Goal: Task Accomplishment & Management: Manage account settings

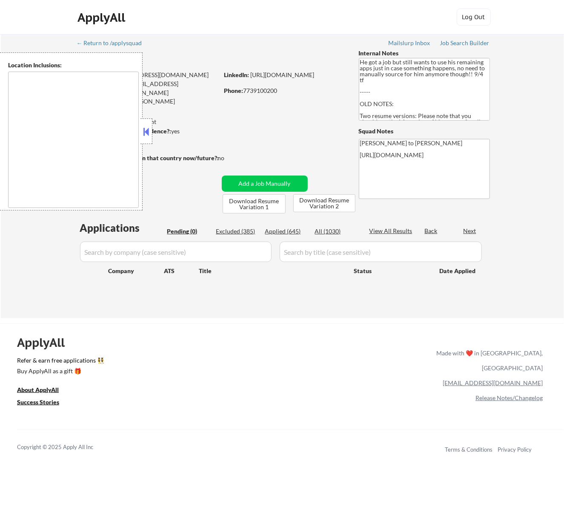
type textarea "Los Angeles, CA Glendale, CA Burbank, CA Pasadena, CA Santa Monica, CA Beverly …"
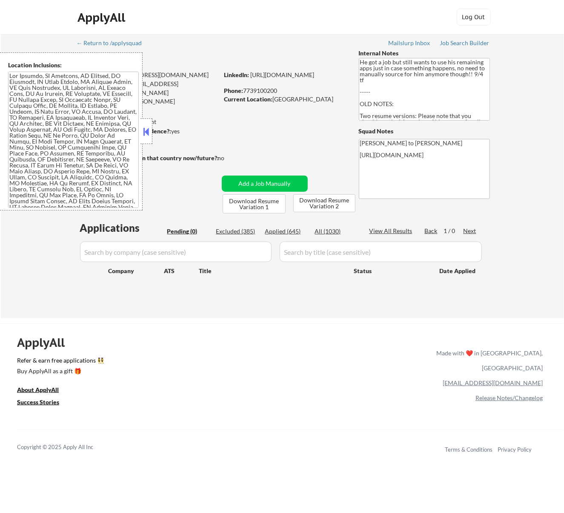
click at [149, 128] on button at bounding box center [145, 131] width 9 height 13
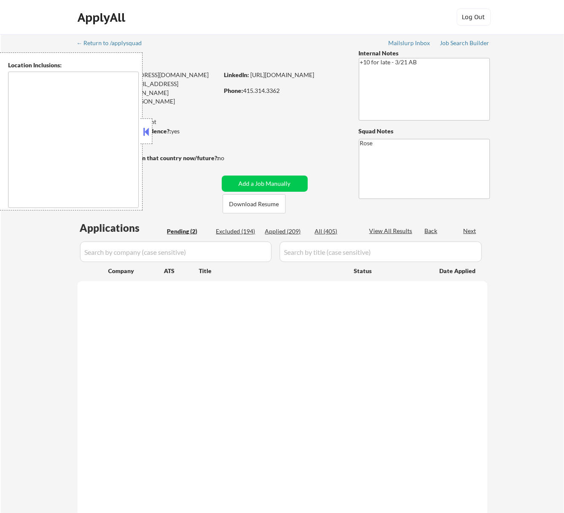
type textarea "San Francisco, CA Daly City, CA South San Francisco, CA Brisbane, CA Colma, CA …"
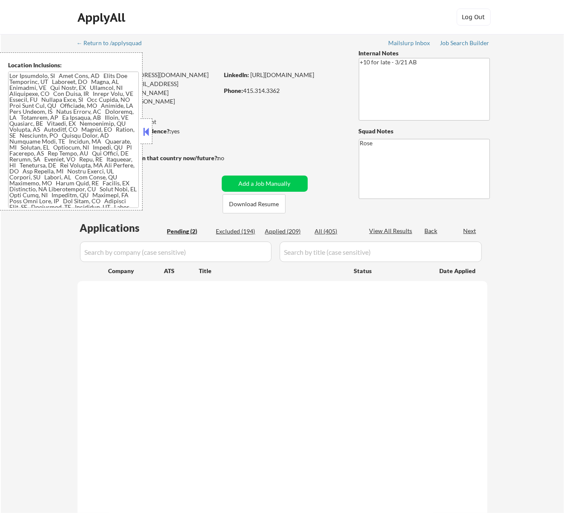
select select ""pending""
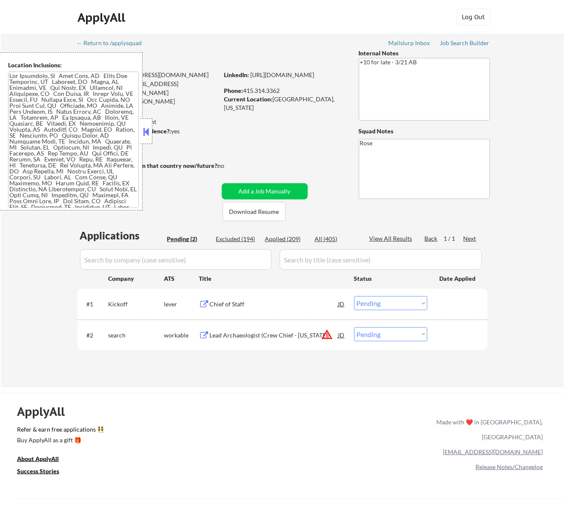
click at [151, 128] on div at bounding box center [147, 131] width 12 height 26
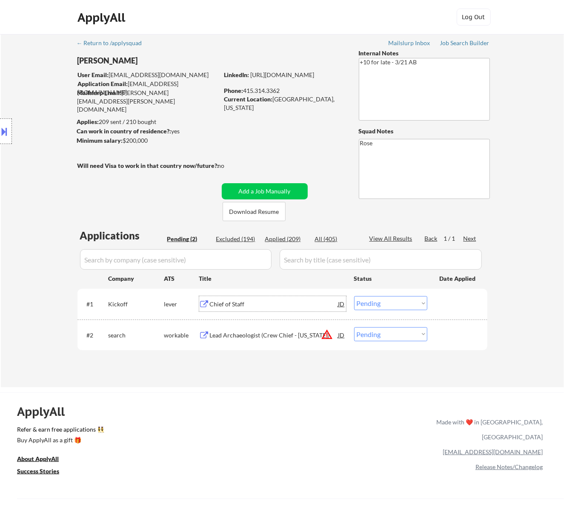
click at [303, 304] on div "Chief of Staff" at bounding box center [274, 304] width 129 height 9
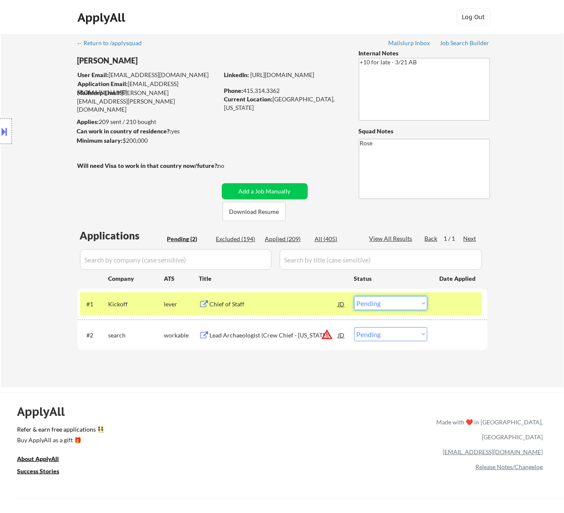
click at [393, 298] on select "Choose an option... Pending Applied Excluded (Questions) Excluded (Expired) Exc…" at bounding box center [390, 303] width 73 height 14
click at [354, 296] on select "Choose an option... Pending Applied Excluded (Questions) Excluded (Expired) Exc…" at bounding box center [390, 303] width 73 height 14
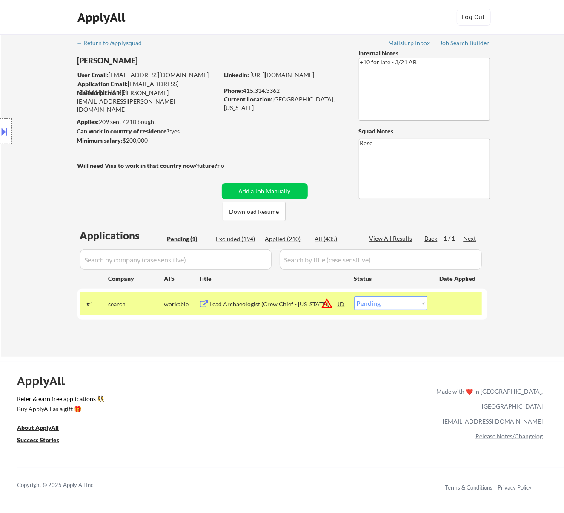
click at [291, 301] on div "Lead Archaeologist (Crew Chief - Arizona)" at bounding box center [274, 304] width 129 height 9
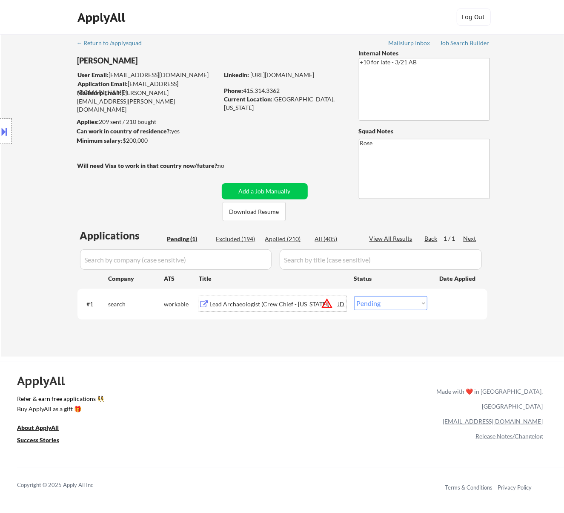
click at [405, 304] on select "Choose an option... Pending Applied Excluded (Questions) Excluded (Expired) Exc…" at bounding box center [390, 303] width 73 height 14
select select ""excluded__bad_match_""
click at [354, 296] on select "Choose an option... Pending Applied Excluded (Questions) Excluded (Expired) Exc…" at bounding box center [390, 303] width 73 height 14
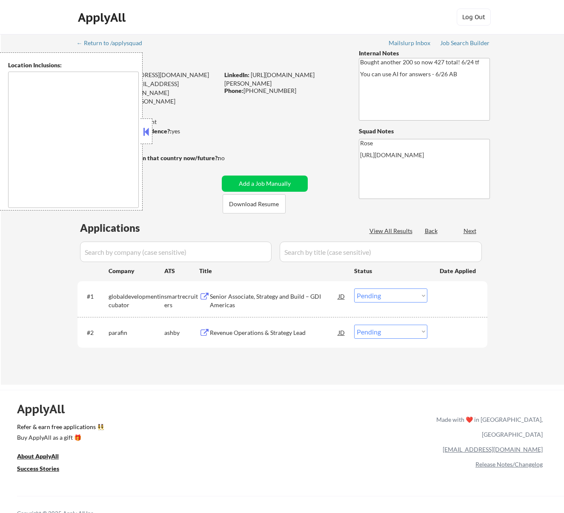
select select ""pending""
type textarea "San Francisco, CA Daly City, CA South San Francisco, CA Brisbane, CA Colma, CA …"
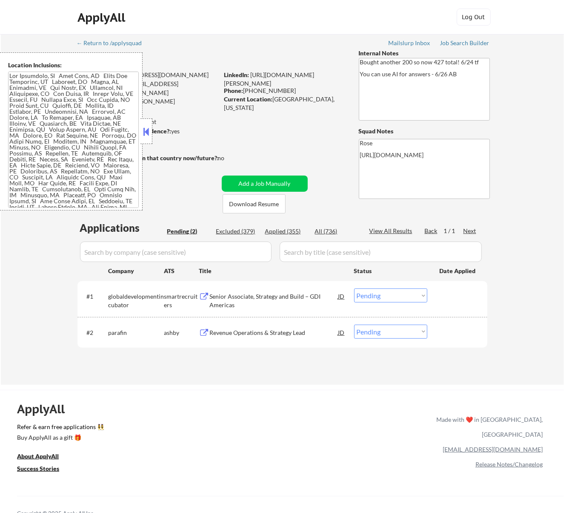
click at [147, 132] on button at bounding box center [145, 131] width 9 height 13
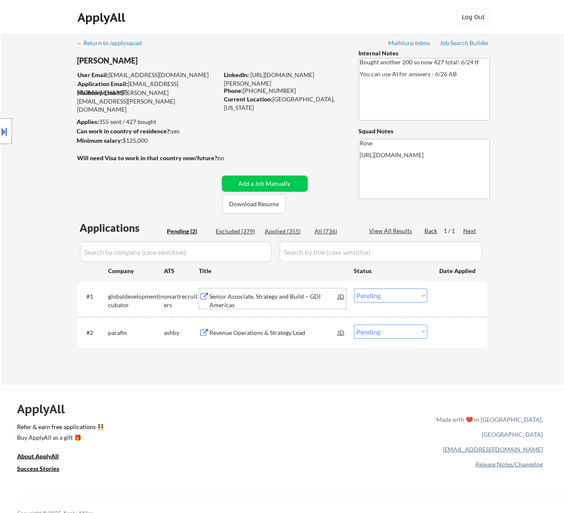
click at [271, 293] on div "Senior Associate, Strategy and Build – GDI Americas" at bounding box center [274, 300] width 129 height 17
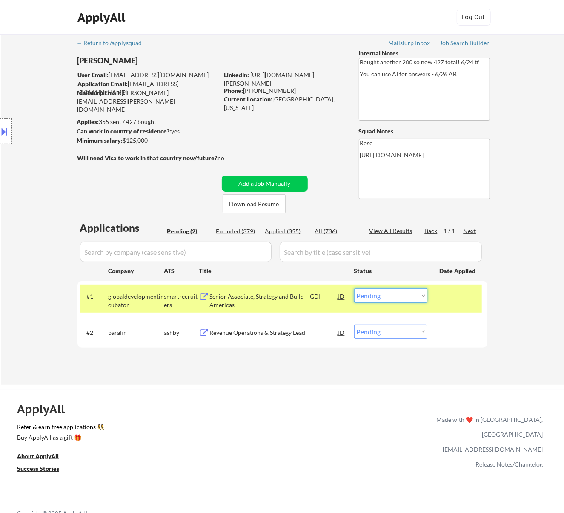
drag, startPoint x: 399, startPoint y: 295, endPoint x: 396, endPoint y: 290, distance: 5.7
click at [399, 295] on select "Choose an option... Pending Applied Excluded (Questions) Excluded (Expired) Exc…" at bounding box center [390, 295] width 73 height 14
click at [354, 288] on select "Choose an option... Pending Applied Excluded (Questions) Excluded (Expired) Exc…" at bounding box center [390, 295] width 73 height 14
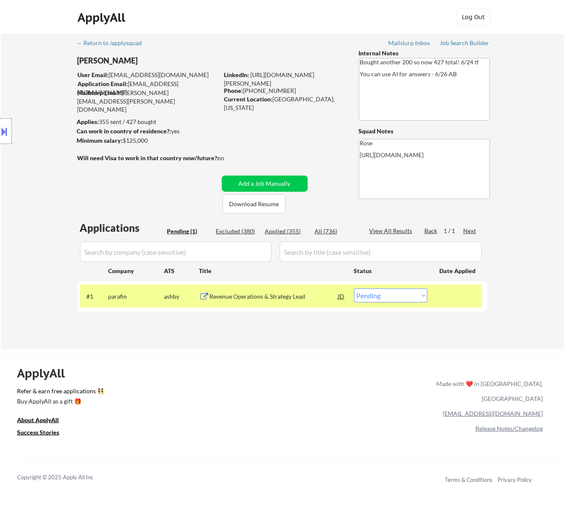
click at [282, 290] on div "Revenue Operations & Strategy Lead" at bounding box center [274, 295] width 129 height 15
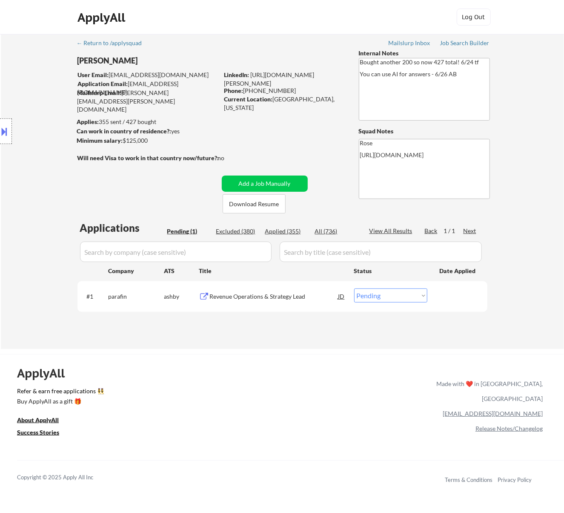
click at [9, 132] on button at bounding box center [4, 131] width 9 height 14
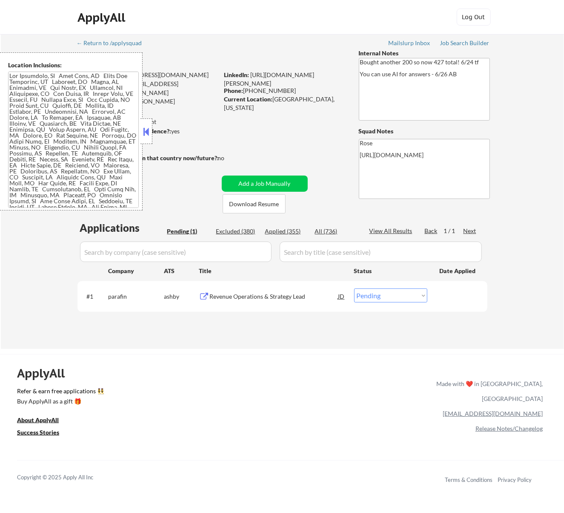
click at [406, 295] on select "Choose an option... Pending Applied Excluded (Questions) Excluded (Expired) Exc…" at bounding box center [390, 295] width 73 height 14
select select ""applied""
click at [354, 288] on select "Choose an option... Pending Applied Excluded (Questions) Excluded (Expired) Exc…" at bounding box center [390, 295] width 73 height 14
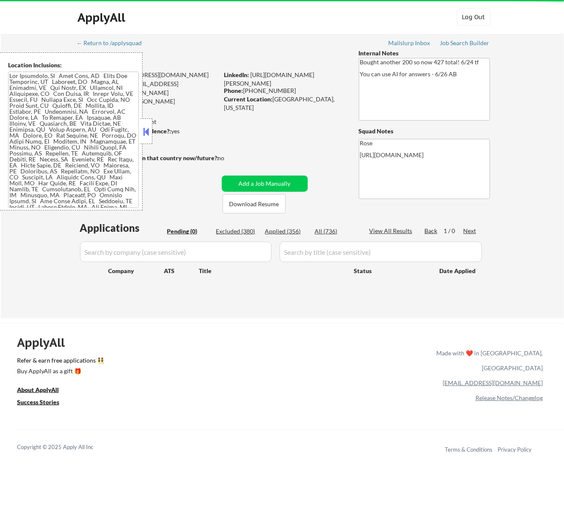
click at [151, 130] on div at bounding box center [147, 131] width 12 height 26
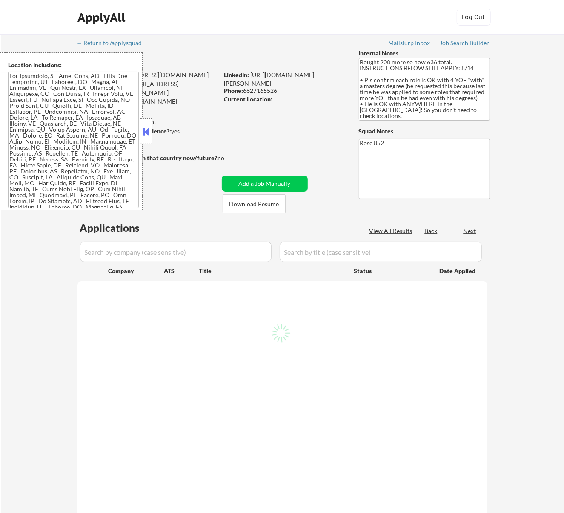
select select ""pending""
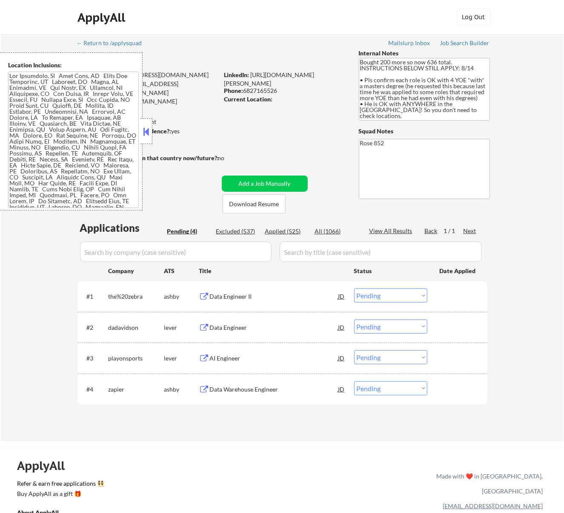
click at [145, 132] on button at bounding box center [145, 131] width 9 height 13
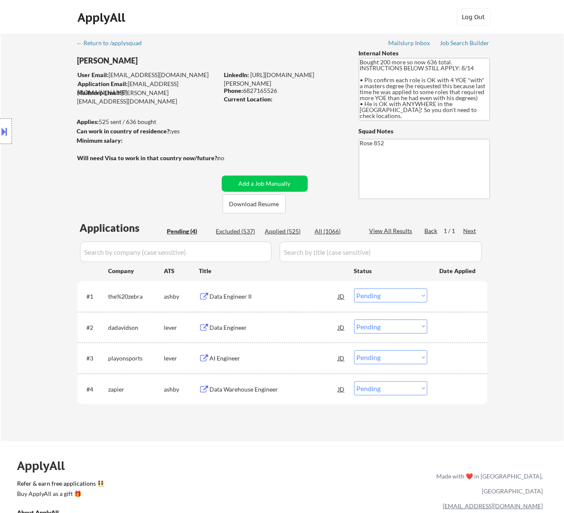
click at [307, 297] on div "Data Engineer II" at bounding box center [274, 296] width 129 height 9
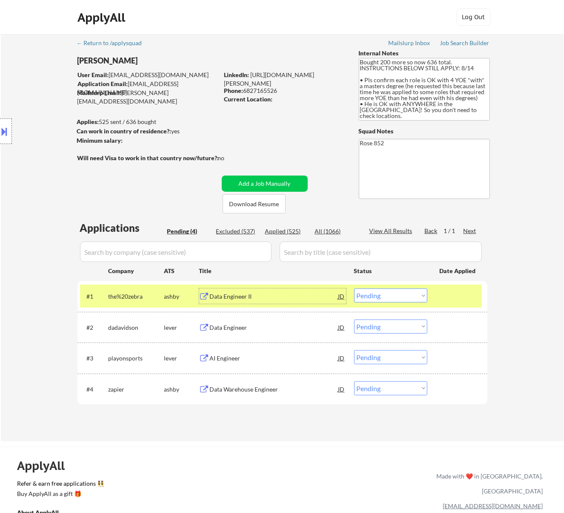
click at [405, 297] on select "Choose an option... Pending Applied Excluded (Questions) Excluded (Expired) Exc…" at bounding box center [390, 295] width 73 height 14
click at [354, 288] on select "Choose an option... Pending Applied Excluded (Questions) Excluded (Expired) Exc…" at bounding box center [390, 295] width 73 height 14
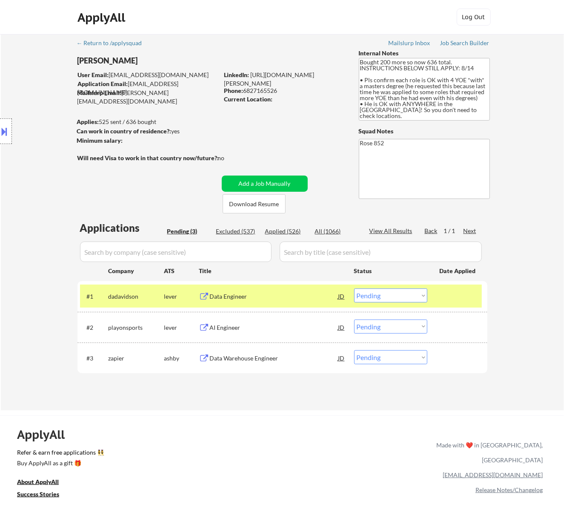
click at [281, 295] on div "Data Engineer" at bounding box center [274, 296] width 129 height 9
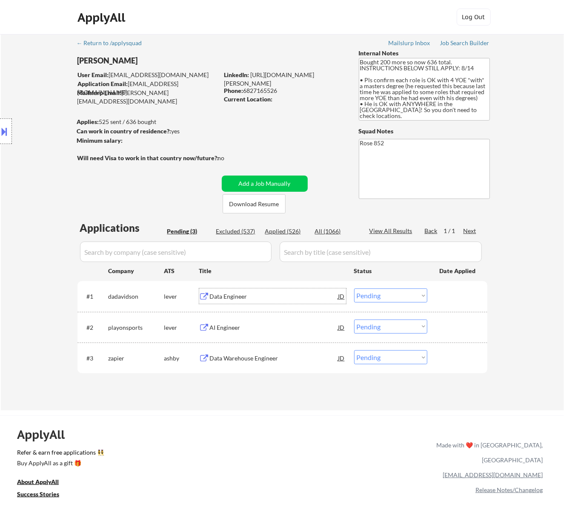
click at [406, 290] on select "Choose an option... Pending Applied Excluded (Questions) Excluded (Expired) Exc…" at bounding box center [390, 295] width 73 height 14
click at [354, 288] on select "Choose an option... Pending Applied Excluded (Questions) Excluded (Expired) Exc…" at bounding box center [390, 295] width 73 height 14
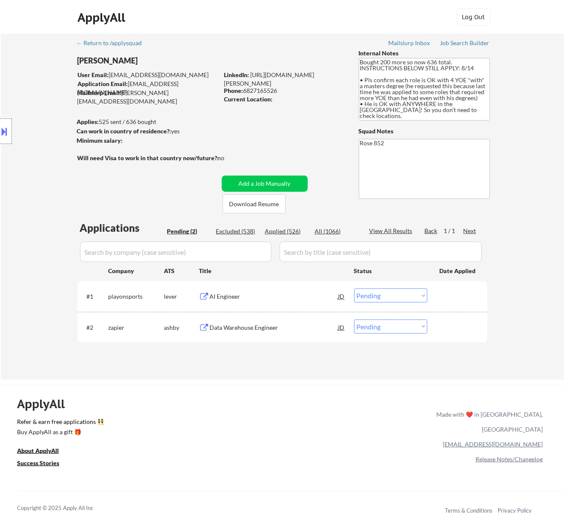
click at [274, 294] on div "AI Engineer" at bounding box center [274, 296] width 129 height 9
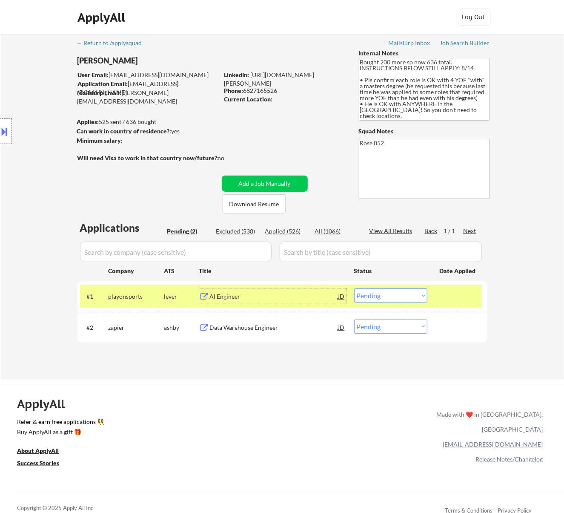
drag, startPoint x: 397, startPoint y: 293, endPoint x: 396, endPoint y: 298, distance: 5.4
click at [397, 293] on select "Choose an option... Pending Applied Excluded (Questions) Excluded (Expired) Exc…" at bounding box center [390, 295] width 73 height 14
click at [354, 288] on select "Choose an option... Pending Applied Excluded (Questions) Excluded (Expired) Exc…" at bounding box center [390, 295] width 73 height 14
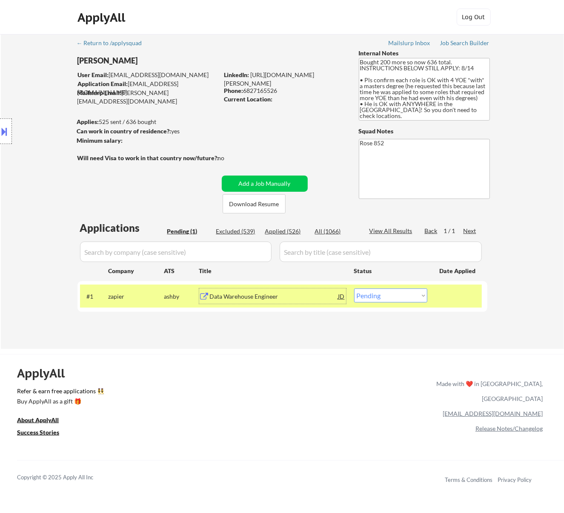
click at [234, 299] on div "Data Warehouse Engineer" at bounding box center [274, 296] width 129 height 9
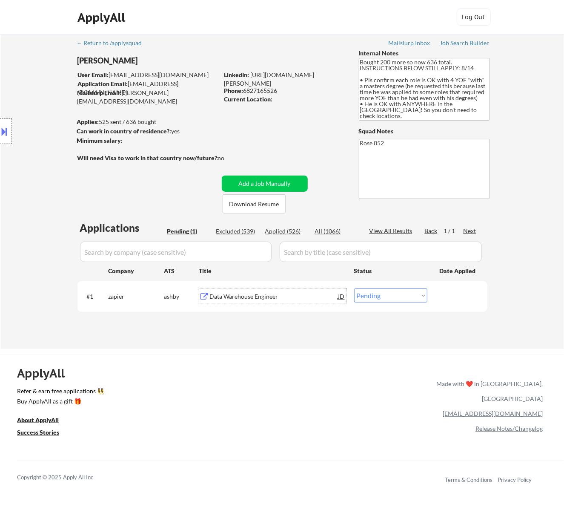
click at [405, 298] on select "Choose an option... Pending Applied Excluded (Questions) Excluded (Expired) Exc…" at bounding box center [390, 295] width 73 height 14
select select ""excluded""
click at [354, 288] on select "Choose an option... Pending Applied Excluded (Questions) Excluded (Expired) Exc…" at bounding box center [390, 295] width 73 height 14
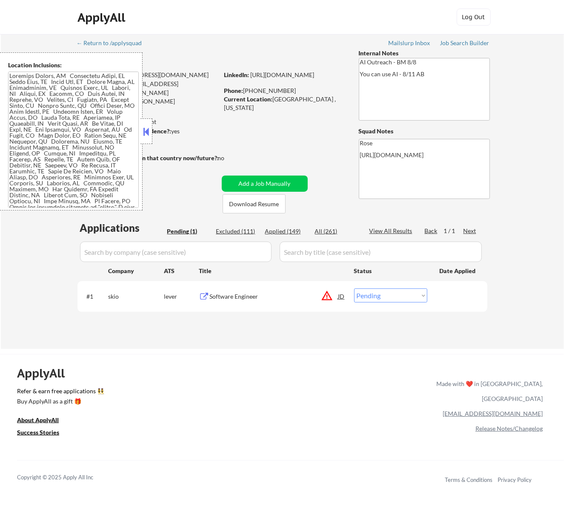
drag, startPoint x: 147, startPoint y: 134, endPoint x: 147, endPoint y: 115, distance: 19.2
click at [147, 133] on button at bounding box center [145, 131] width 9 height 13
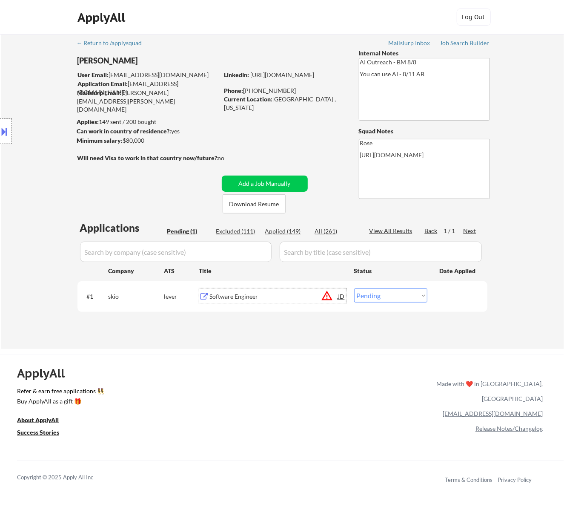
click at [255, 297] on div "Software Engineer" at bounding box center [274, 296] width 129 height 9
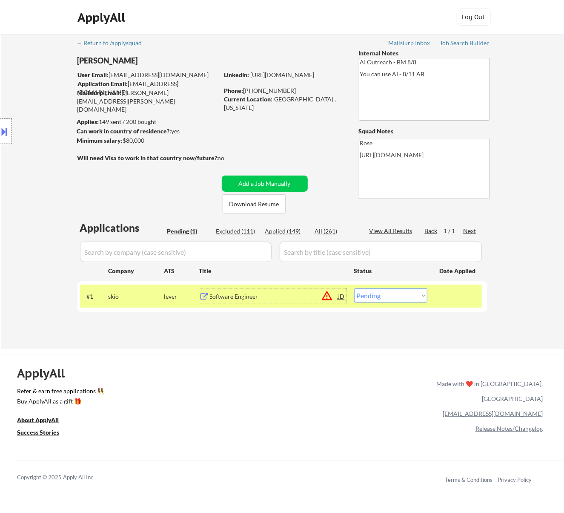
click at [394, 297] on select "Choose an option... Pending Applied Excluded (Questions) Excluded (Expired) Exc…" at bounding box center [390, 295] width 73 height 14
select select ""applied""
click at [354, 288] on select "Choose an option... Pending Applied Excluded (Questions) Excluded (Expired) Exc…" at bounding box center [390, 295] width 73 height 14
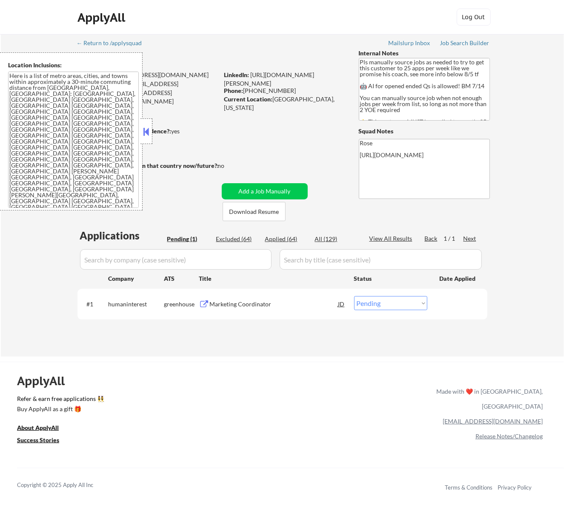
click at [146, 131] on button at bounding box center [145, 131] width 9 height 13
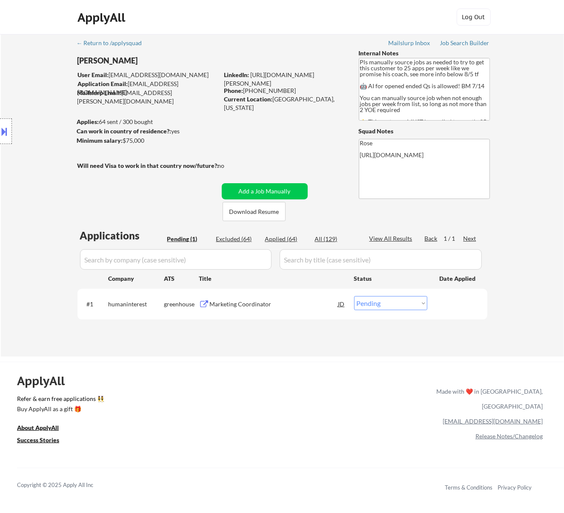
click at [300, 308] on div "Marketing Coordinator" at bounding box center [274, 303] width 129 height 15
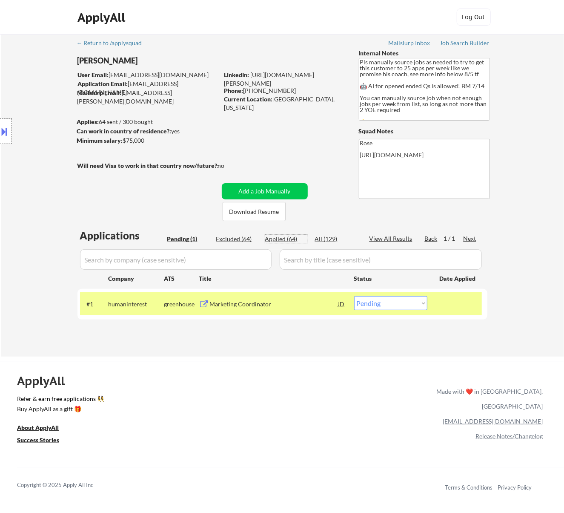
click at [285, 239] on div "Applied (64)" at bounding box center [286, 239] width 43 height 9
select select ""applied""
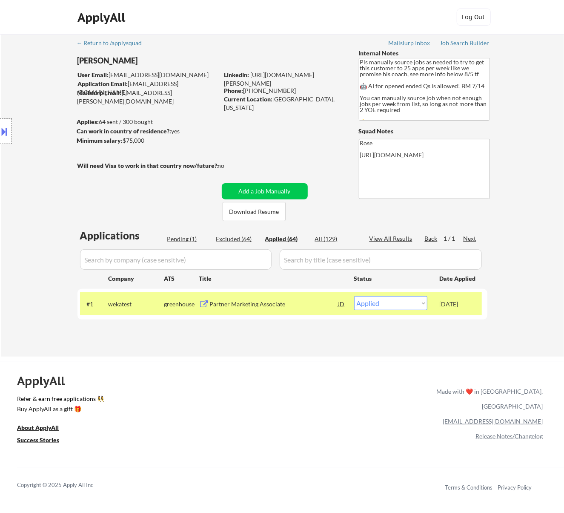
select select ""applied""
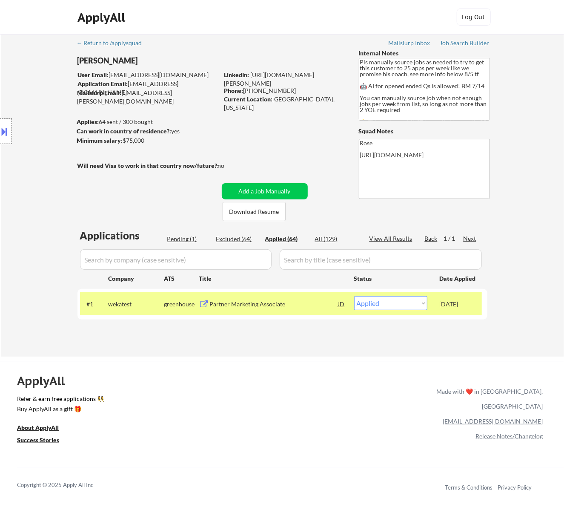
select select ""applied""
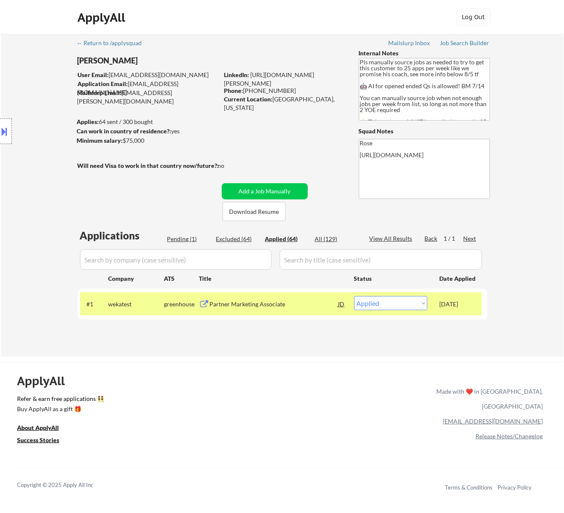
select select ""applied""
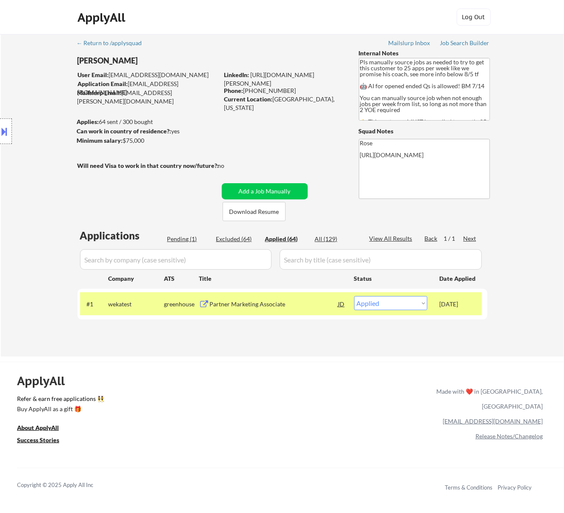
select select ""applied""
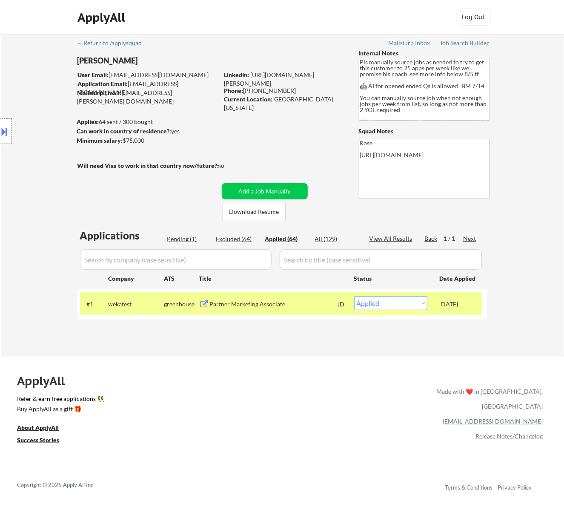
select select ""applied""
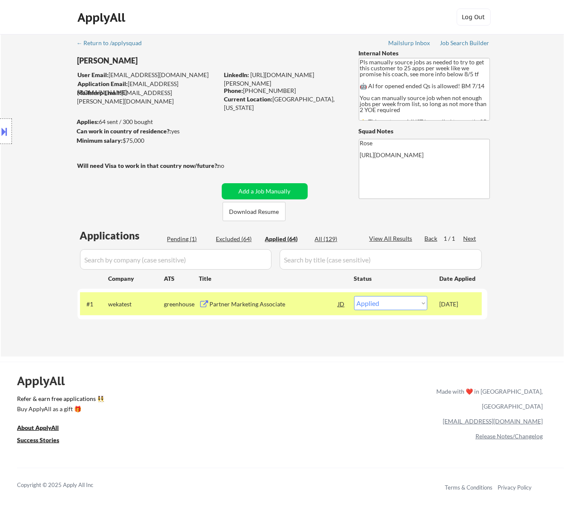
select select ""applied""
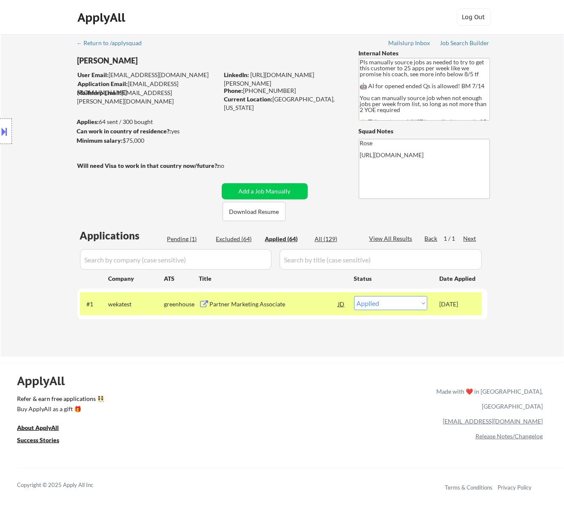
select select ""applied""
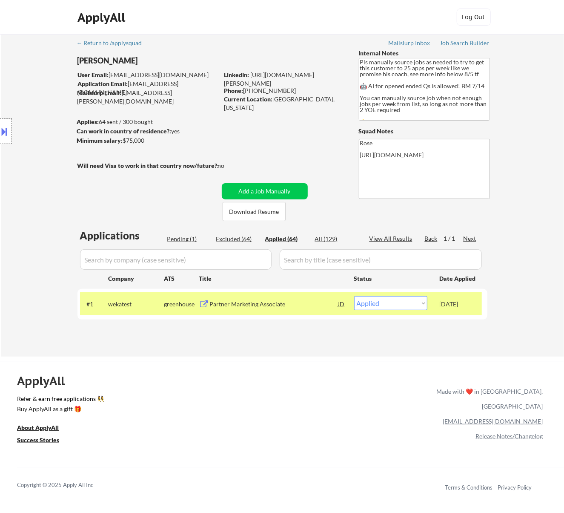
select select ""applied""
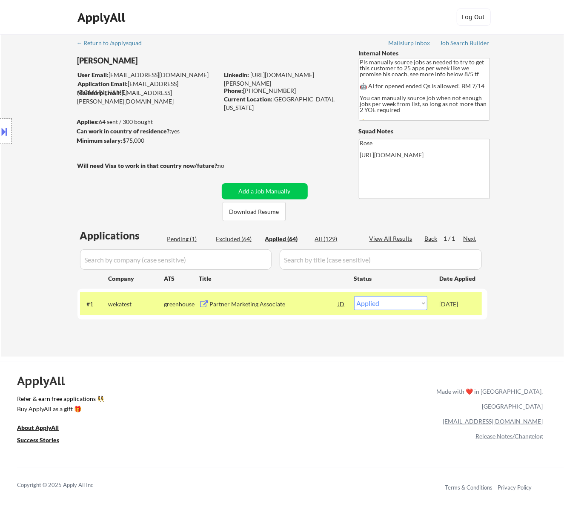
select select ""applied""
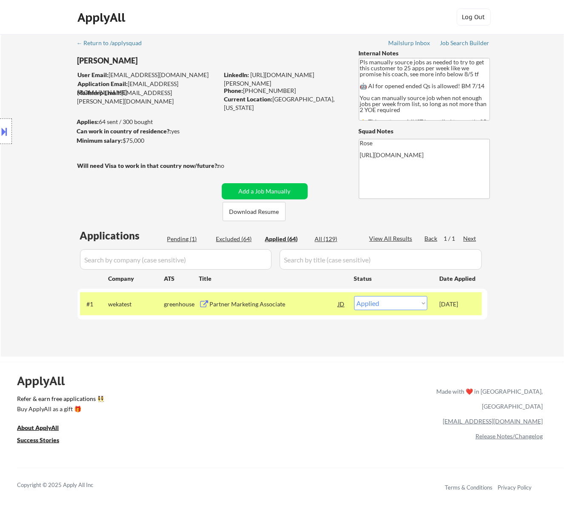
select select ""applied""
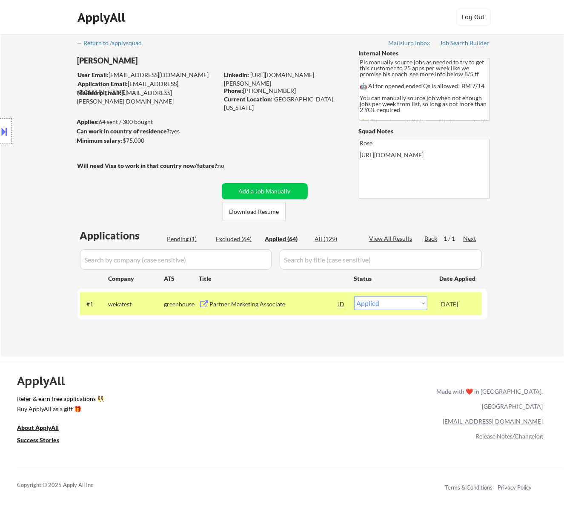
select select ""applied""
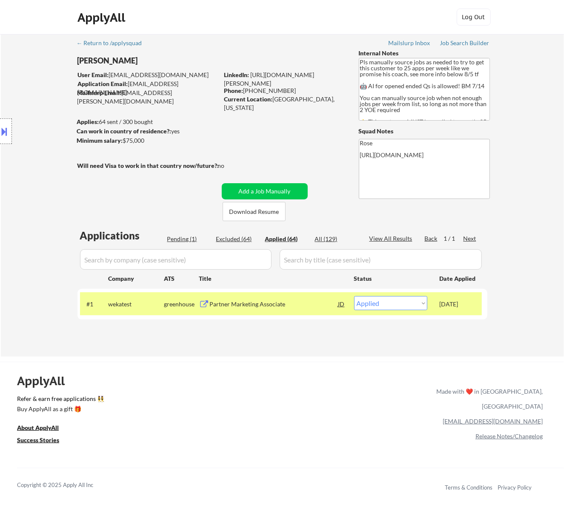
select select ""applied""
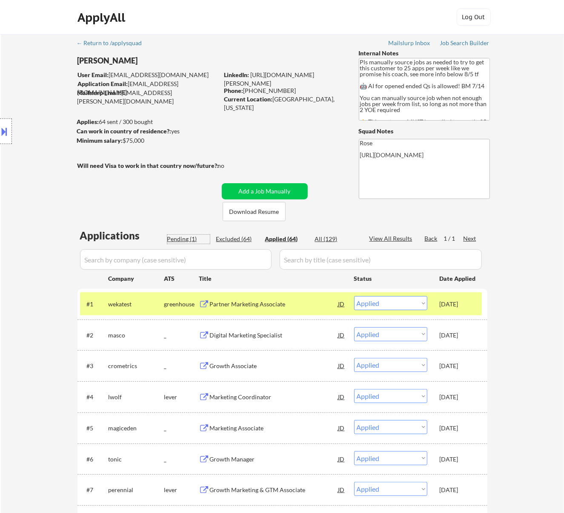
click at [188, 236] on div "Pending (1)" at bounding box center [188, 239] width 43 height 9
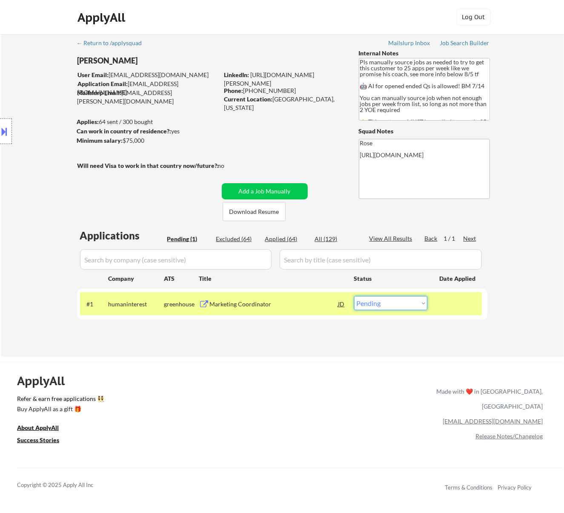
click at [414, 299] on select "Choose an option... Pending Applied Excluded (Questions) Excluded (Expired) Exc…" at bounding box center [390, 303] width 73 height 14
select select ""applied""
click at [354, 296] on select "Choose an option... Pending Applied Excluded (Questions) Excluded (Expired) Exc…" at bounding box center [390, 303] width 73 height 14
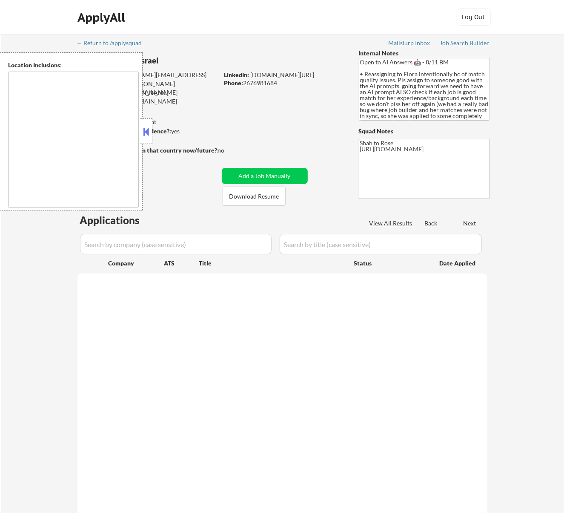
type textarea "remote"
select select ""pending""
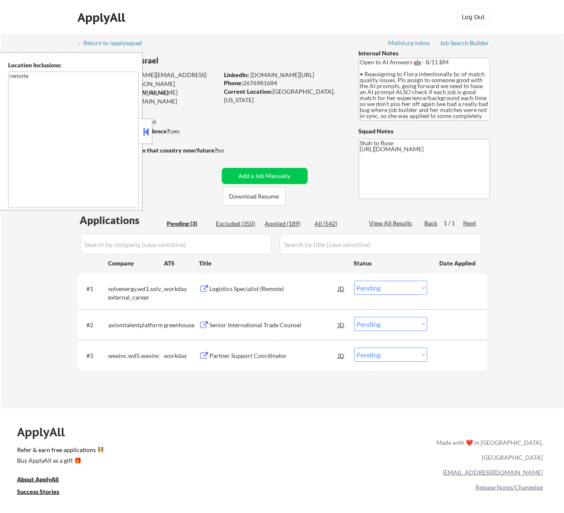
click at [145, 135] on button at bounding box center [145, 131] width 9 height 13
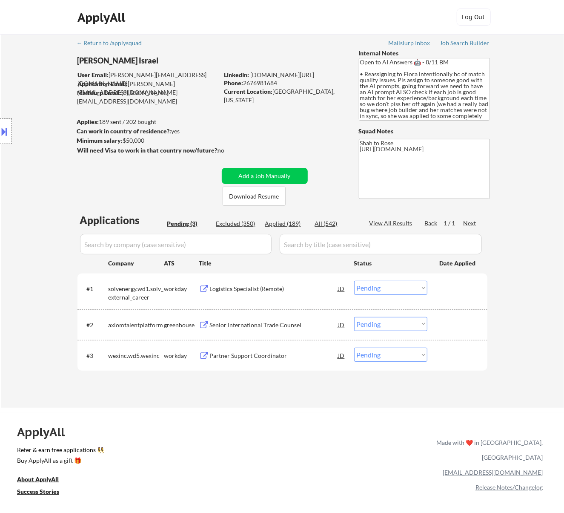
click at [275, 287] on div "Logistics Specialist (Remote)" at bounding box center [274, 289] width 129 height 9
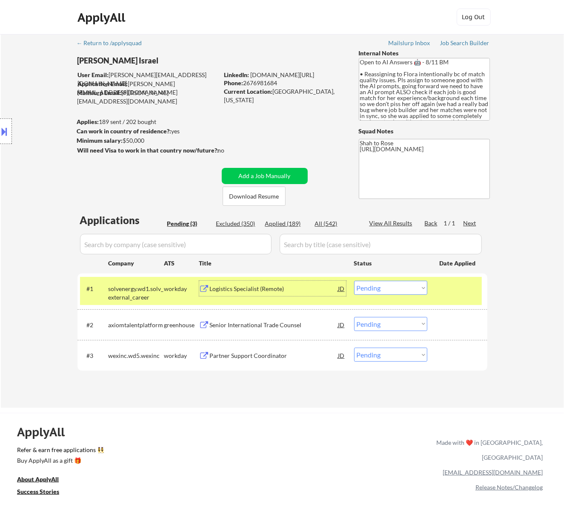
click at [418, 289] on select "Choose an option... Pending Applied Excluded (Questions) Excluded (Expired) Exc…" at bounding box center [390, 288] width 73 height 14
click at [354, 281] on select "Choose an option... Pending Applied Excluded (Questions) Excluded (Expired) Exc…" at bounding box center [390, 288] width 73 height 14
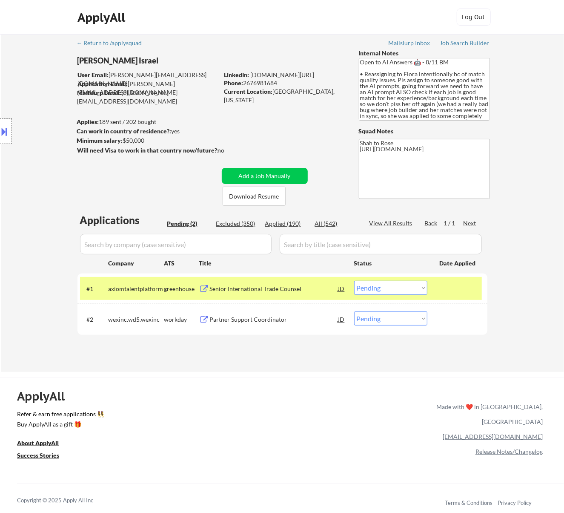
click at [313, 287] on div "Senior International Trade Counsel" at bounding box center [274, 289] width 129 height 9
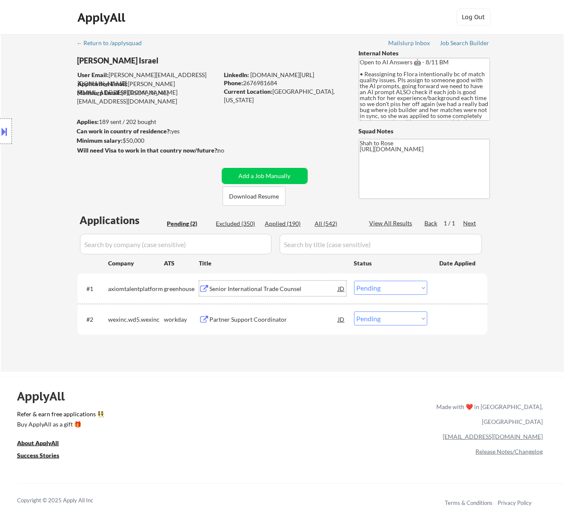
click at [410, 282] on select "Choose an option... Pending Applied Excluded (Questions) Excluded (Expired) Exc…" at bounding box center [390, 288] width 73 height 14
click at [354, 281] on select "Choose an option... Pending Applied Excluded (Questions) Excluded (Expired) Exc…" at bounding box center [390, 288] width 73 height 14
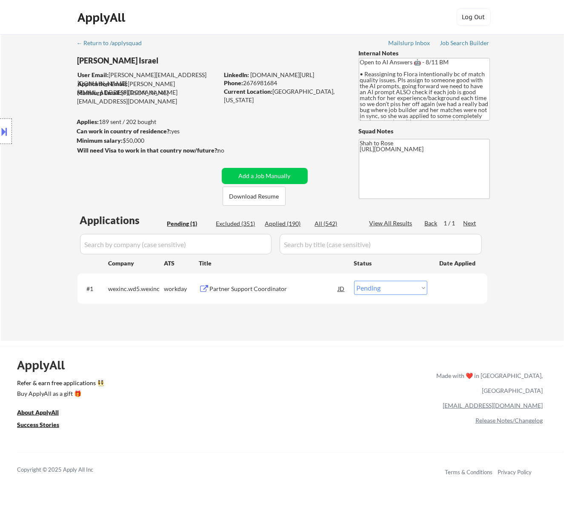
click at [304, 288] on div "Partner Support Coordinator" at bounding box center [274, 289] width 129 height 9
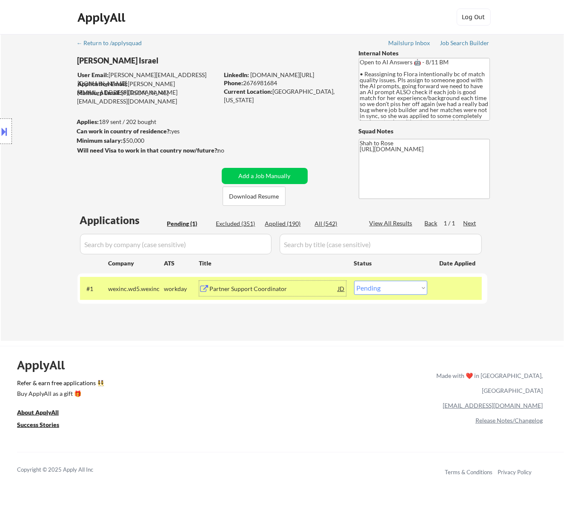
click at [418, 287] on select "Choose an option... Pending Applied Excluded (Questions) Excluded (Expired) Exc…" at bounding box center [390, 288] width 73 height 14
select select ""excluded__bad_match_""
click at [354, 281] on select "Choose an option... Pending Applied Excluded (Questions) Excluded (Expired) Exc…" at bounding box center [390, 288] width 73 height 14
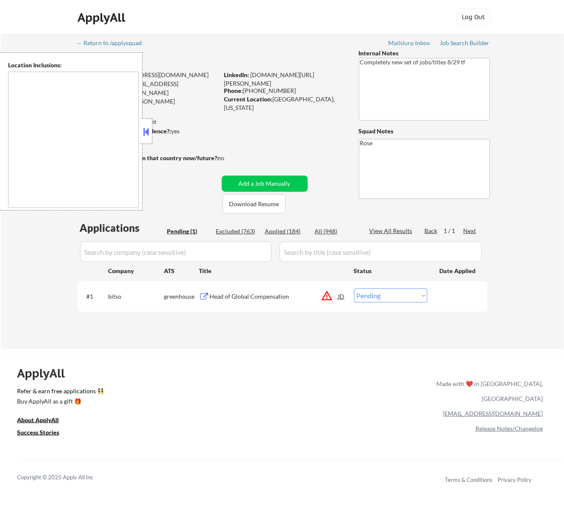
click at [152, 133] on div at bounding box center [147, 131] width 12 height 26
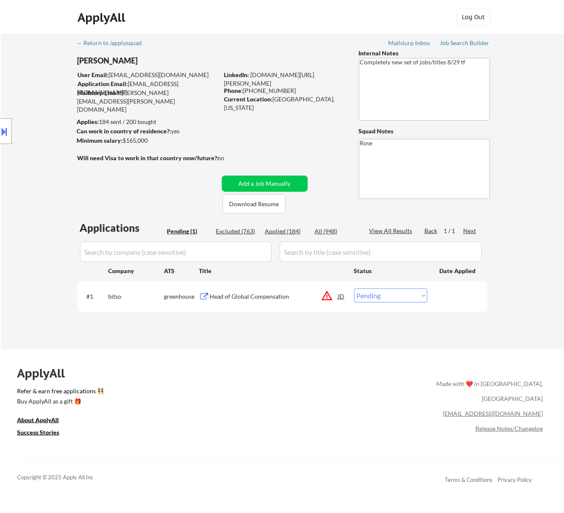
click at [285, 297] on div "Head of Global Compensation" at bounding box center [274, 296] width 129 height 9
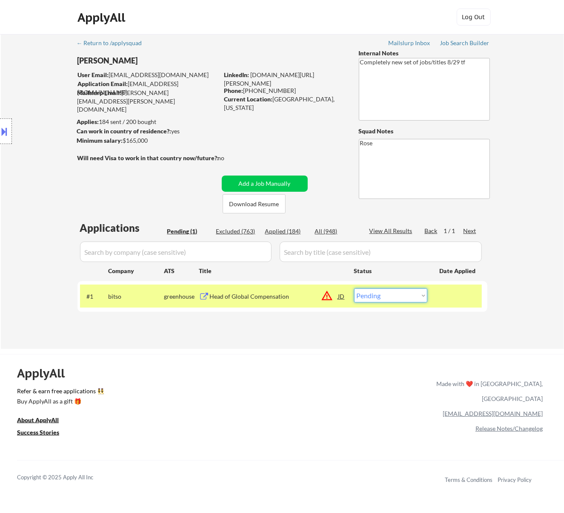
click at [397, 292] on select "Choose an option... Pending Applied Excluded (Questions) Excluded (Expired) Exc…" at bounding box center [390, 295] width 73 height 14
select select ""excluded__bad_match_""
click at [354, 288] on select "Choose an option... Pending Applied Excluded (Questions) Excluded (Expired) Exc…" at bounding box center [390, 295] width 73 height 14
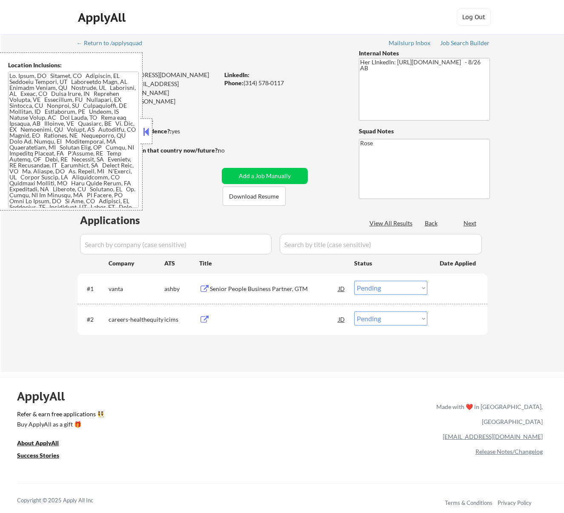
select select ""pending""
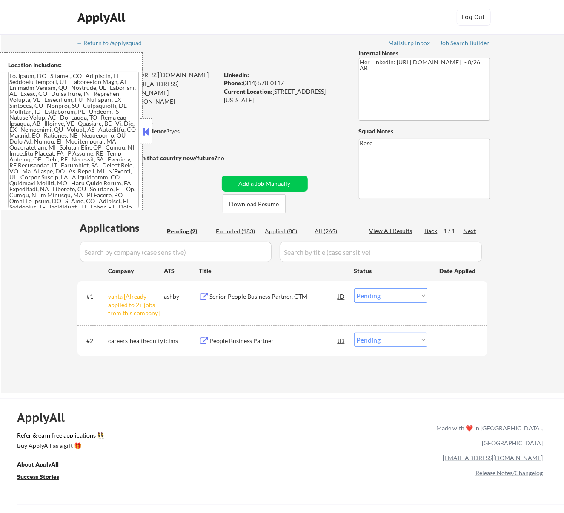
click at [145, 134] on button at bounding box center [145, 131] width 9 height 13
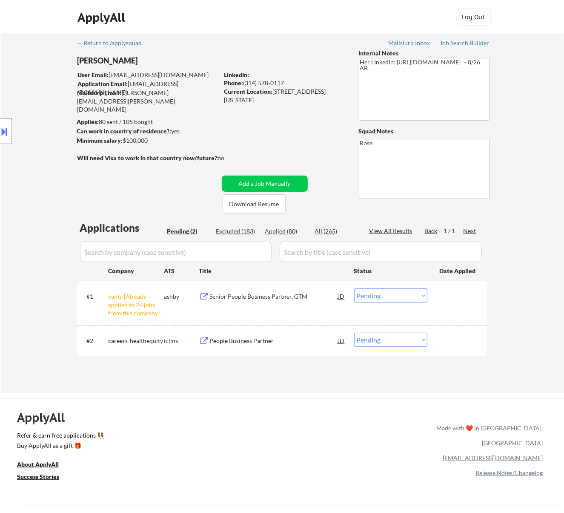
click at [419, 297] on select "Choose an option... Pending Applied Excluded (Questions) Excluded (Expired) Exc…" at bounding box center [390, 295] width 73 height 14
click at [354, 288] on select "Choose an option... Pending Applied Excluded (Questions) Excluded (Expired) Exc…" at bounding box center [390, 295] width 73 height 14
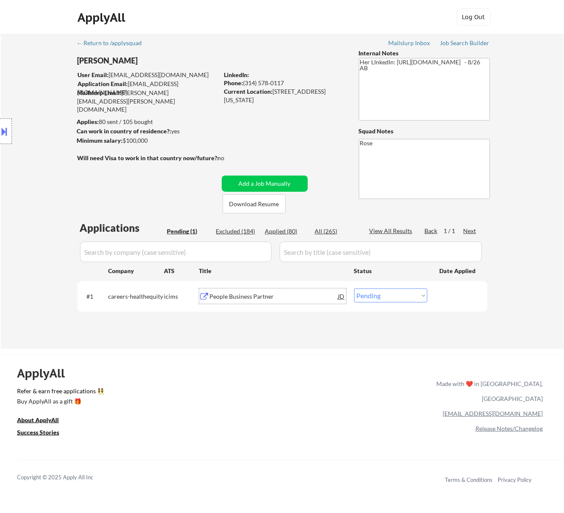
click at [276, 293] on div "People Business Partner" at bounding box center [274, 296] width 129 height 9
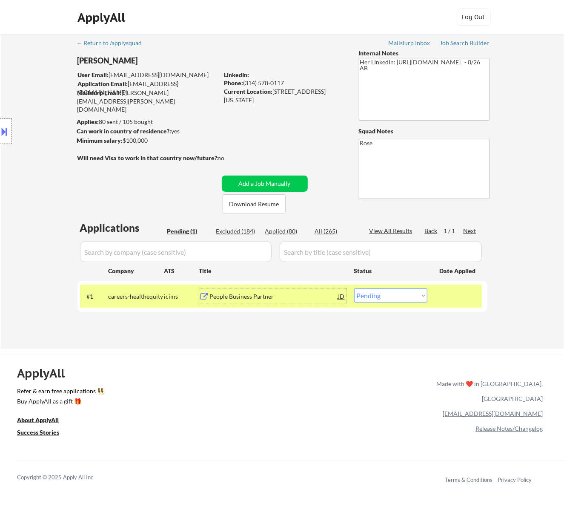
click at [400, 300] on select "Choose an option... Pending Applied Excluded (Questions) Excluded (Expired) Exc…" at bounding box center [390, 295] width 73 height 14
select select ""excluded__salary_""
click at [354, 288] on select "Choose an option... Pending Applied Excluded (Questions) Excluded (Expired) Exc…" at bounding box center [390, 295] width 73 height 14
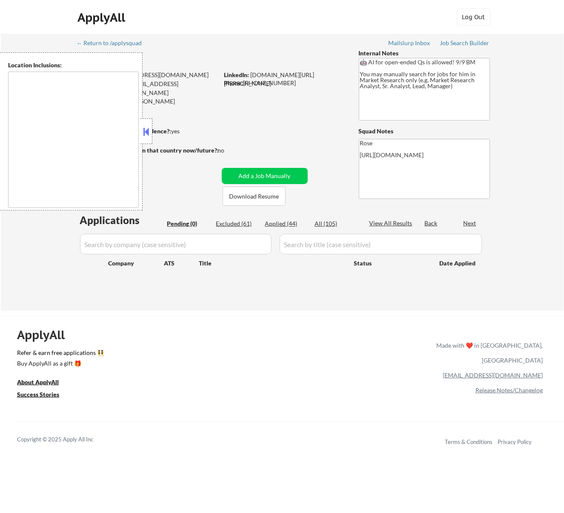
type textarea "[GEOGRAPHIC_DATA], [GEOGRAPHIC_DATA] [GEOGRAPHIC_DATA], [GEOGRAPHIC_DATA] [GEOG…"
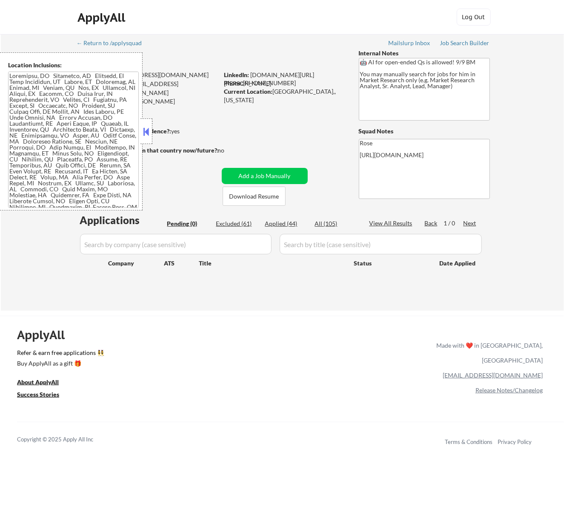
click at [147, 130] on button at bounding box center [145, 131] width 9 height 13
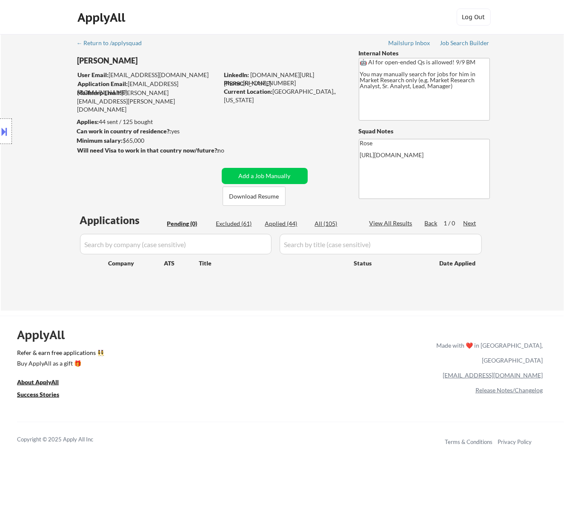
click at [5, 132] on button at bounding box center [4, 131] width 9 height 14
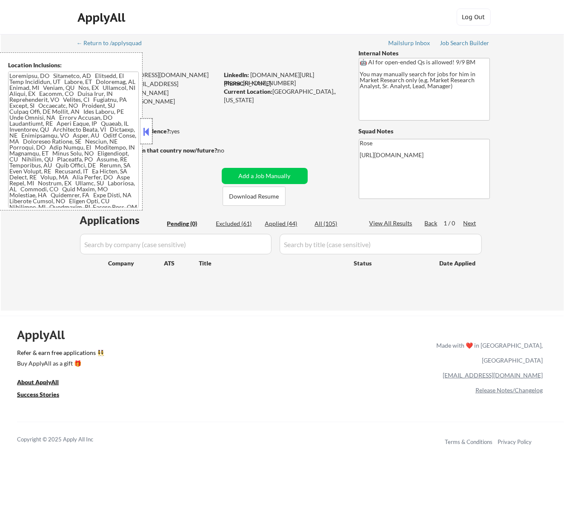
click at [147, 124] on div at bounding box center [147, 131] width 12 height 26
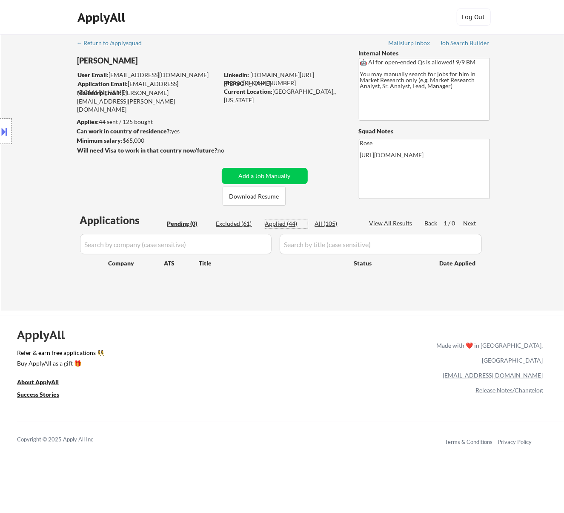
click at [290, 222] on div "Applied (44)" at bounding box center [286, 223] width 43 height 9
select select ""applied""
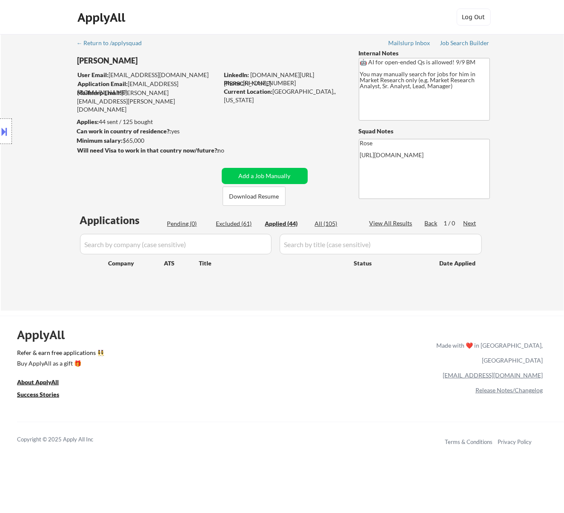
select select ""applied""
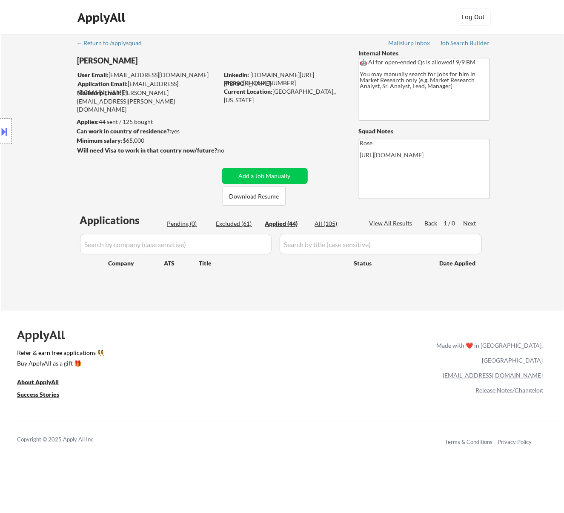
select select ""applied""
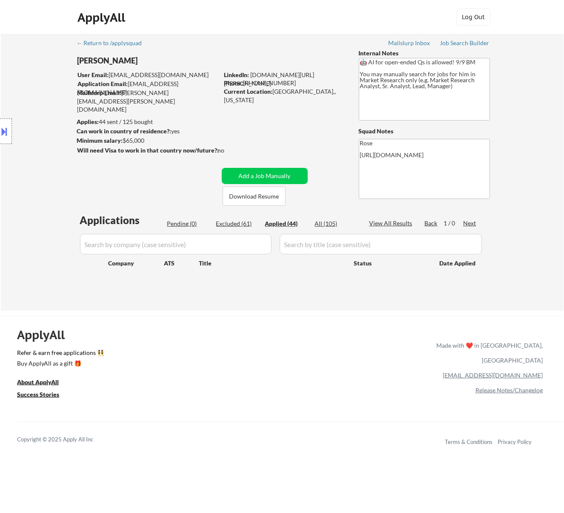
select select ""applied""
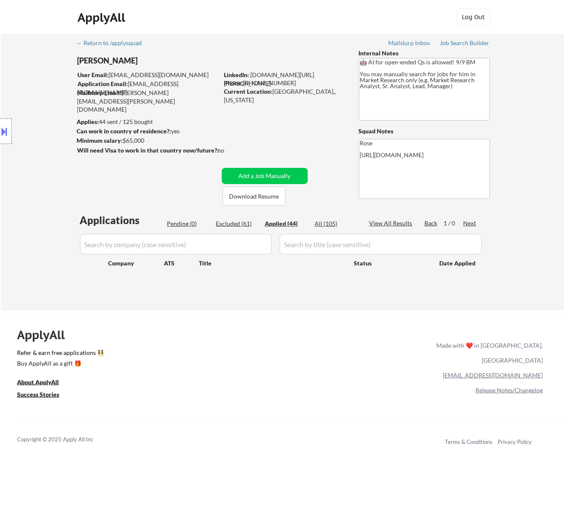
select select ""applied""
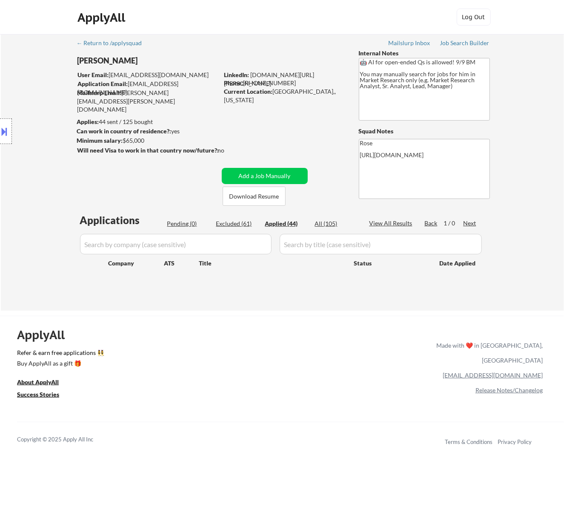
select select ""applied""
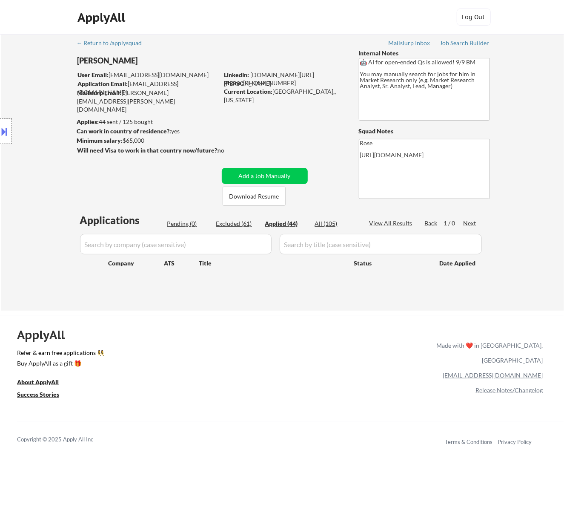
select select ""applied""
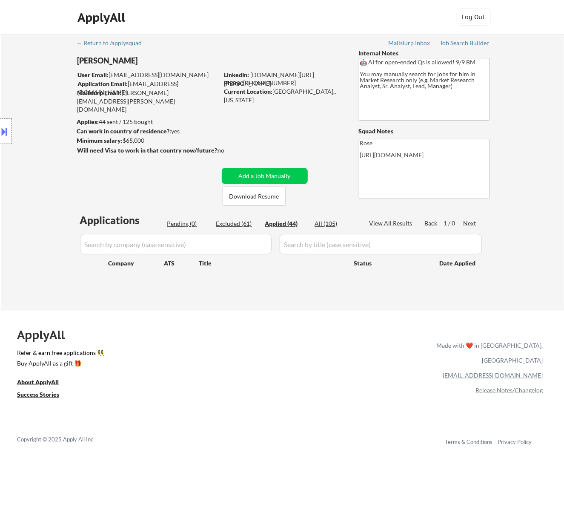
select select ""applied""
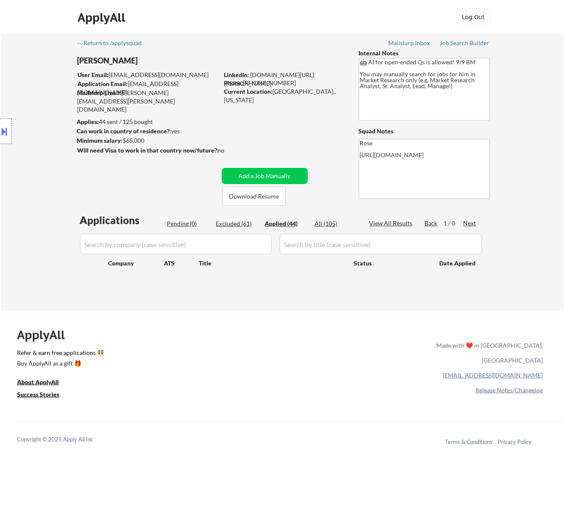
select select ""applied""
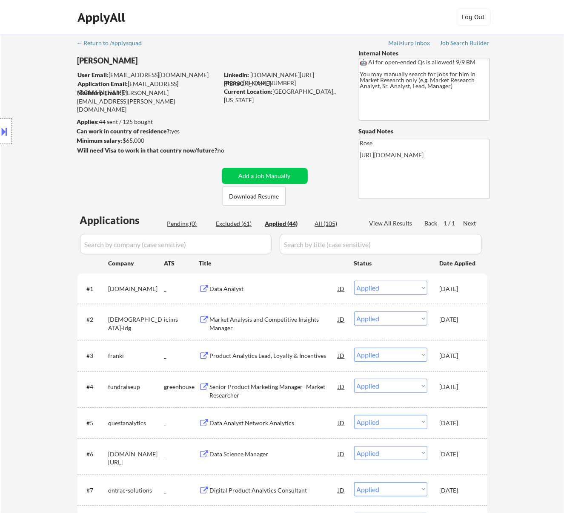
click at [239, 243] on input "input" at bounding box center [176, 244] width 192 height 20
click at [251, 245] on input "input" at bounding box center [176, 244] width 192 height 20
paste input "guidehouse"
type input "guidehouse"
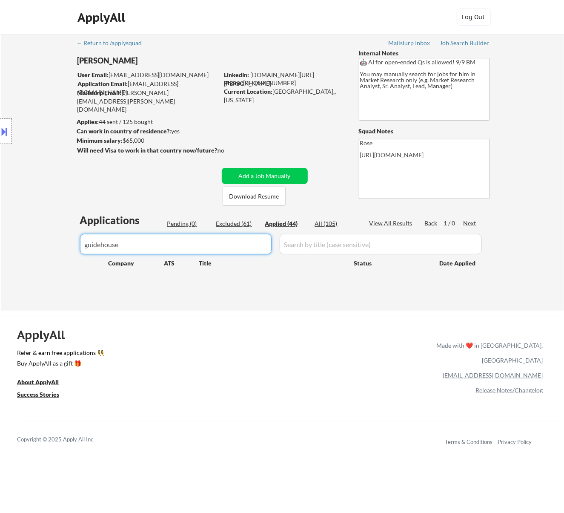
drag, startPoint x: 213, startPoint y: 251, endPoint x: 17, endPoint y: 266, distance: 196.1
click at [28, 264] on div "← Return to /applysquad Mailslurp Inbox Job Search Builder Seth Yockey User Ema…" at bounding box center [283, 172] width 564 height 276
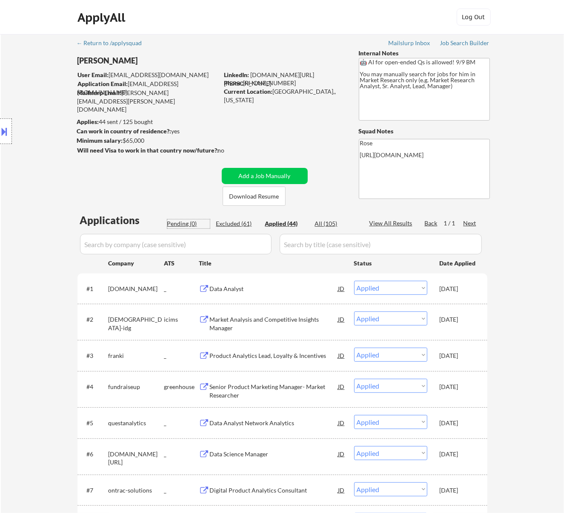
click at [178, 222] on div "Pending (0)" at bounding box center [188, 223] width 43 height 9
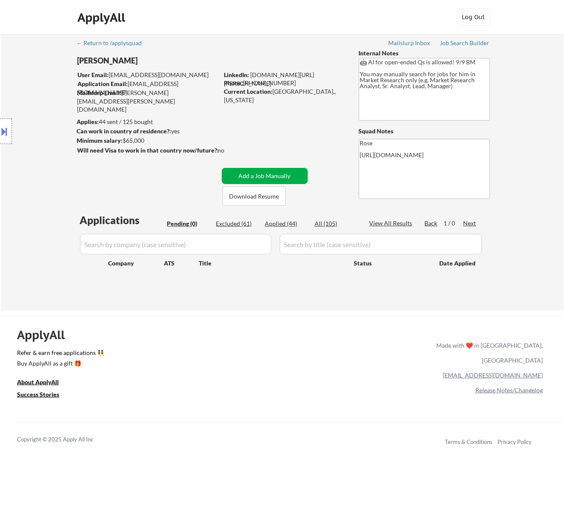
click at [276, 173] on button "Add a Job Manually" at bounding box center [265, 176] width 86 height 16
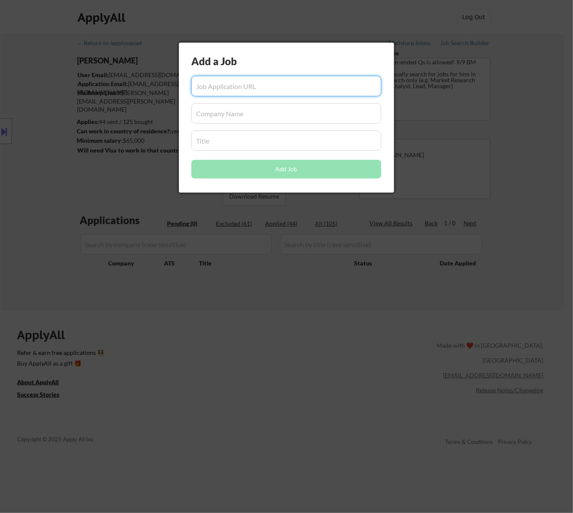
paste input "https://guidehouse.wd1.myworkdayjobs.com/external/job/us---dc-washington/operat…"
type input "https://guidehouse.wd1.myworkdayjobs.com/external/job/us---dc-washington/operat…"
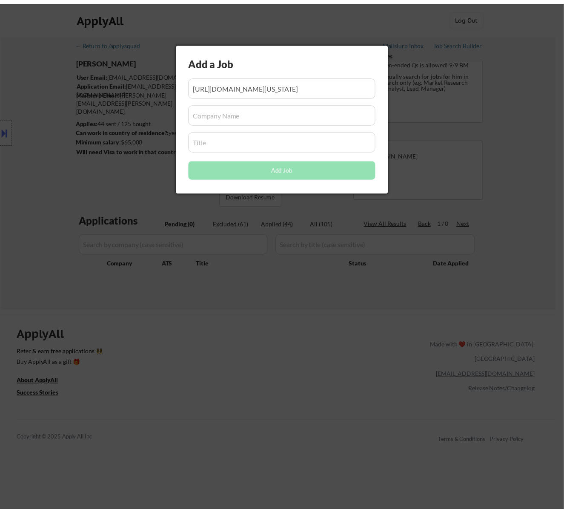
scroll to position [0, 0]
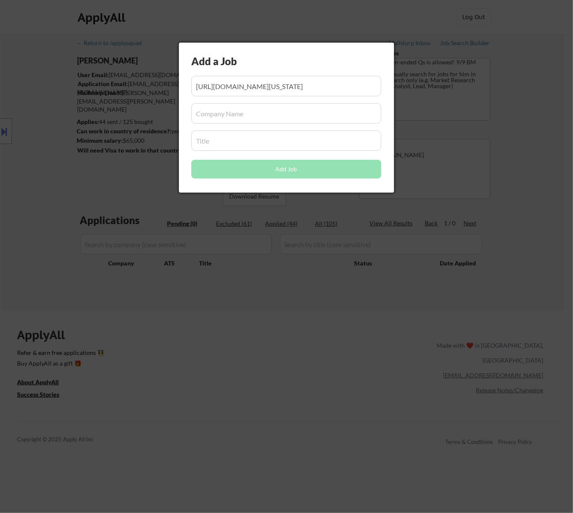
click at [251, 112] on input "input" at bounding box center [286, 113] width 190 height 20
paste input "guidehouse.wd1.myworkdayjobs.com"
type input "guidehouse.wd1.myworkdayjobs.com"
click at [227, 137] on input "input" at bounding box center [286, 140] width 190 height 20
paste input "Operations Research Analyst (multiple levels)"
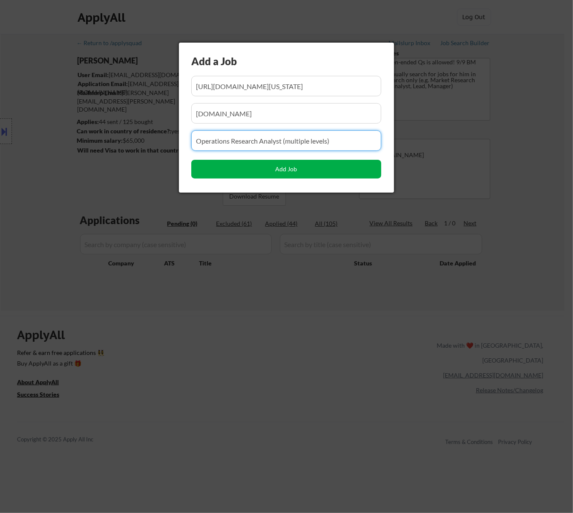
type input "Operations Research Analyst (multiple levels)"
click at [283, 167] on button "Add Job" at bounding box center [286, 169] width 190 height 19
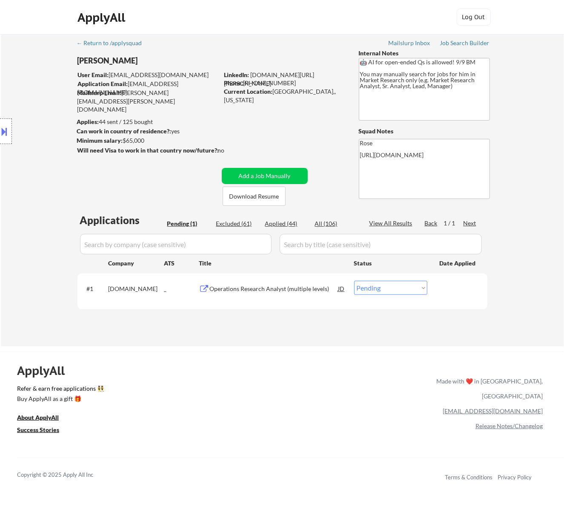
click at [381, 291] on select "Choose an option... Pending Applied Excluded (Questions) Excluded (Expired) Exc…" at bounding box center [390, 288] width 73 height 14
select select ""applied""
click at [354, 281] on select "Choose an option... Pending Applied Excluded (Questions) Excluded (Expired) Exc…" at bounding box center [390, 288] width 73 height 14
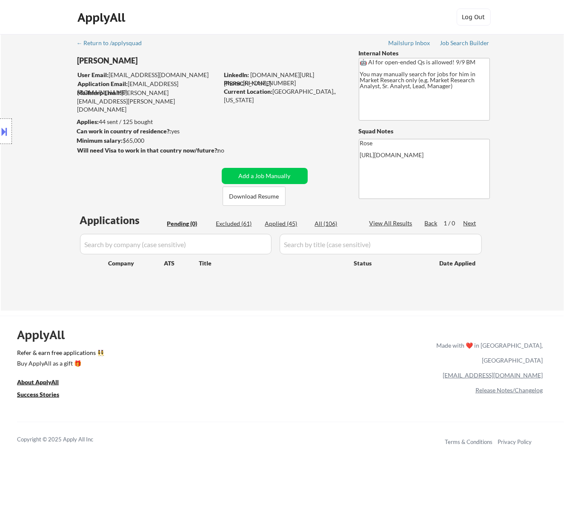
click at [284, 222] on div "Applied (45)" at bounding box center [286, 223] width 43 height 9
select select ""applied""
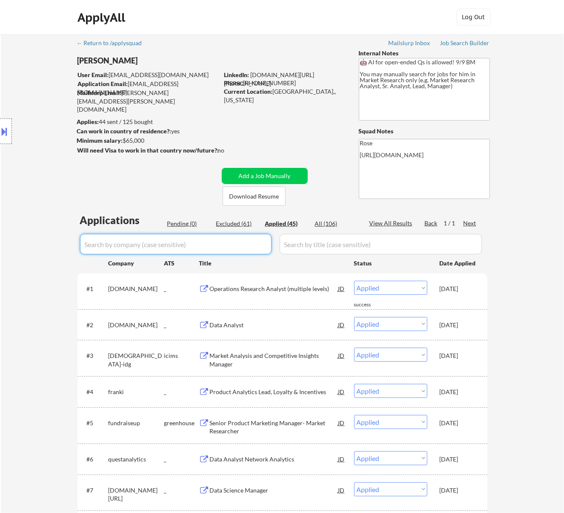
click at [239, 242] on input "input" at bounding box center [176, 244] width 192 height 20
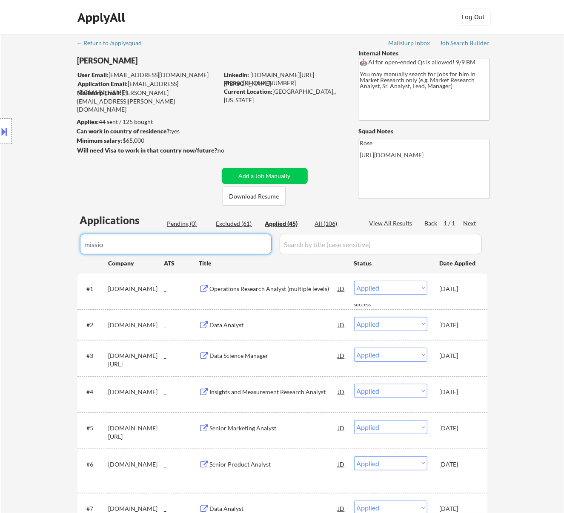
type input "mission"
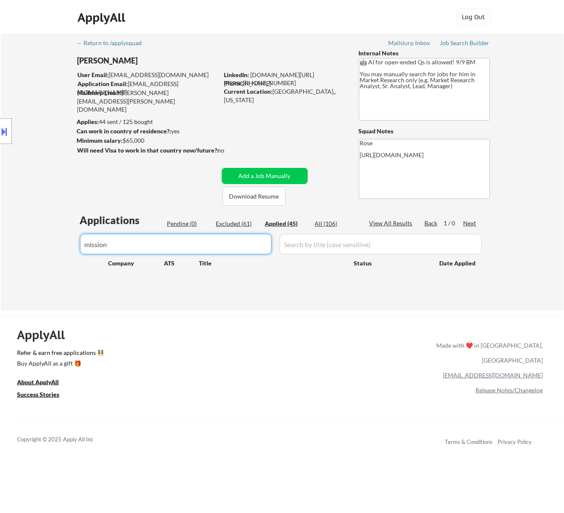
drag, startPoint x: 91, startPoint y: 245, endPoint x: 23, endPoint y: 256, distance: 69.1
click at [23, 256] on div "← Return to /applysquad Mailslurp Inbox Job Search Builder Seth Yockey User Ema…" at bounding box center [283, 172] width 564 height 276
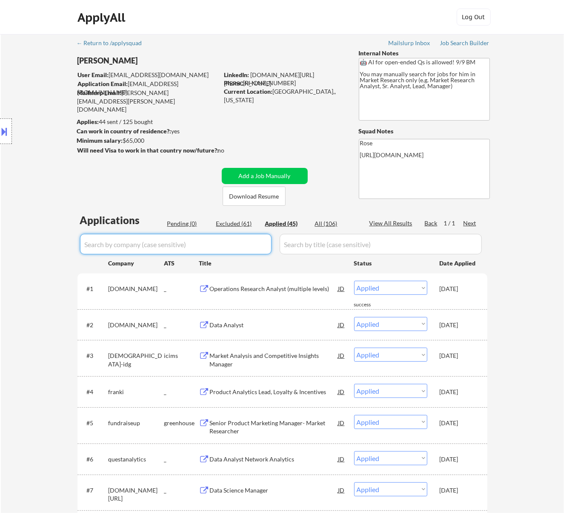
click at [183, 222] on div "Pending (0)" at bounding box center [188, 223] width 43 height 9
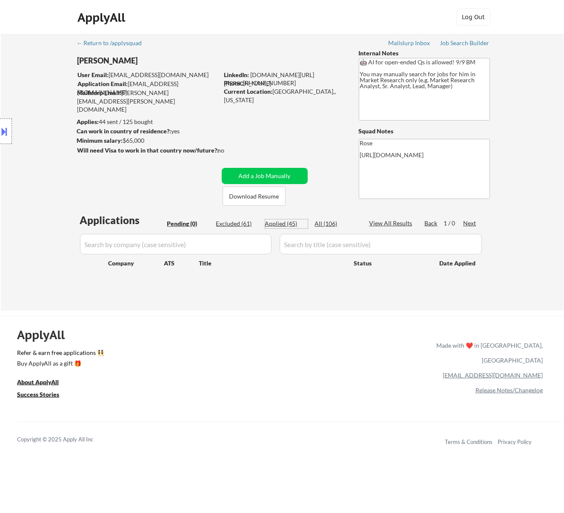
click at [295, 223] on div "Applied (45)" at bounding box center [286, 223] width 43 height 9
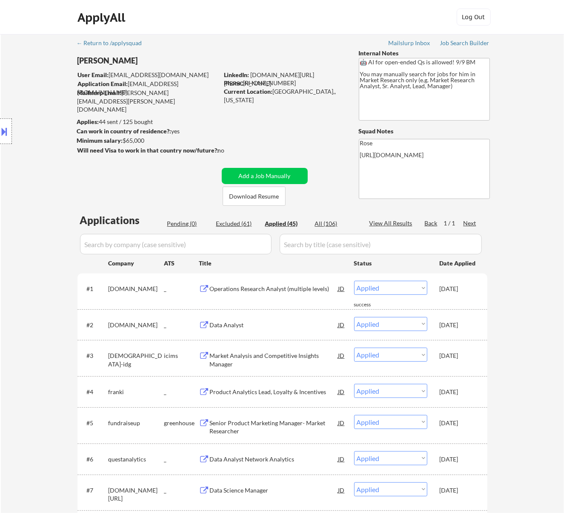
click at [237, 244] on input "input" at bounding box center [176, 244] width 192 height 20
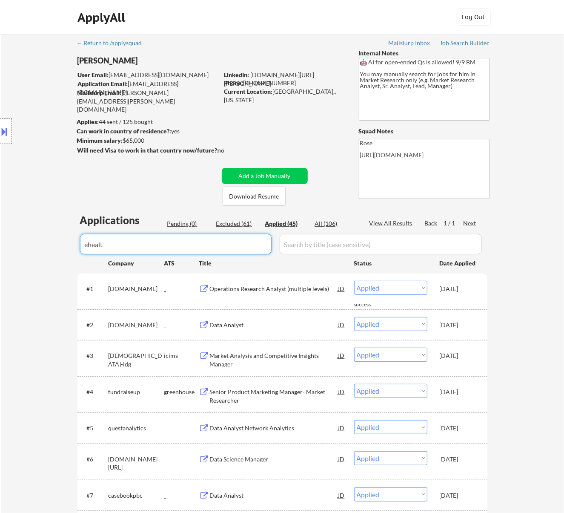
type input "ehealth"
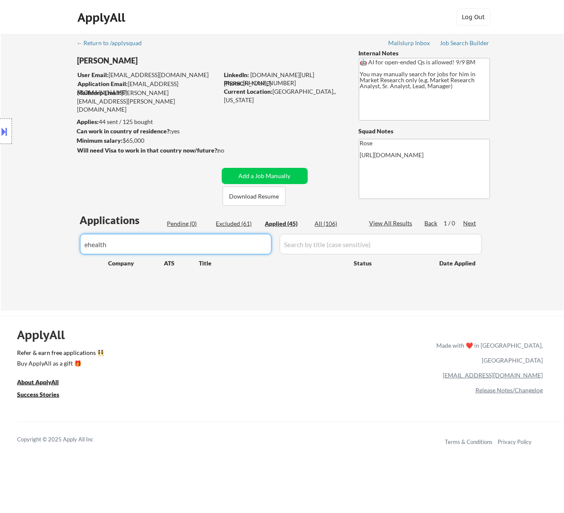
drag, startPoint x: 109, startPoint y: 249, endPoint x: 10, endPoint y: 259, distance: 99.7
click at [20, 255] on div "← Return to /applysquad Mailslurp Inbox Job Search Builder Seth Yockey User Ema…" at bounding box center [283, 172] width 564 height 276
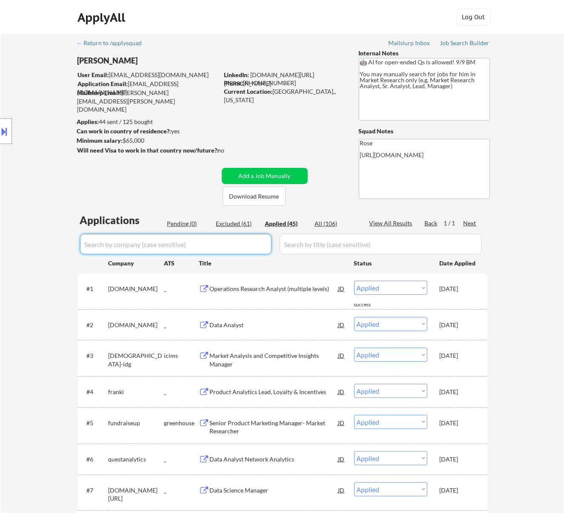
click at [179, 223] on div "Pending (0)" at bounding box center [188, 223] width 43 height 9
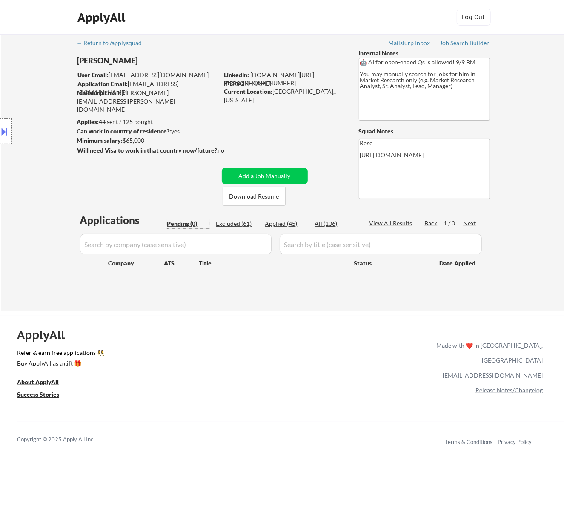
click at [264, 167] on div "← Return to /applysquad Mailslurp Inbox Job Search Builder Seth Yockey User Ema…" at bounding box center [282, 169] width 425 height 270
click at [270, 171] on button "Add a Job Manually" at bounding box center [265, 176] width 86 height 16
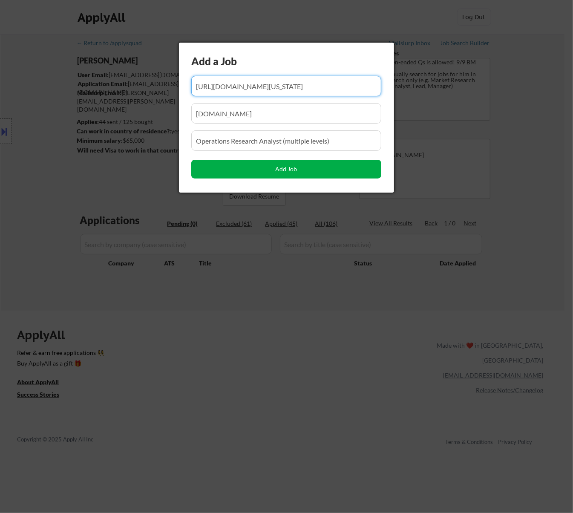
scroll to position [0, 210]
drag, startPoint x: 319, startPoint y: 87, endPoint x: 274, endPoint y: 90, distance: 45.3
click at [274, 89] on input "input" at bounding box center [286, 86] width 190 height 20
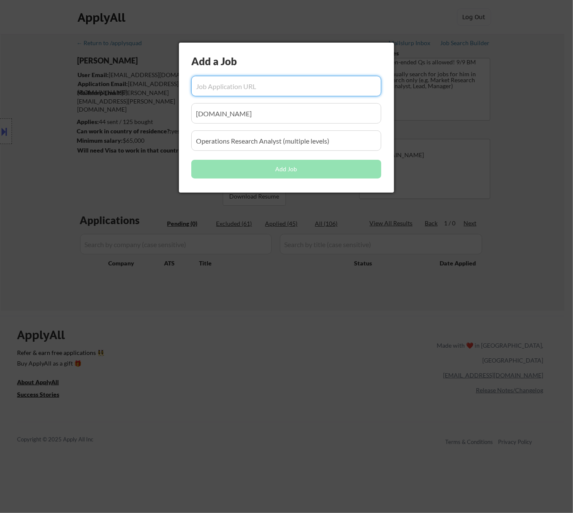
click at [217, 80] on input "input" at bounding box center [286, 86] width 190 height 20
paste input "https://ehealthinsurance.wd5.myworkdaayjobs.com/ehi/job/usa-remote/data-analyst…"
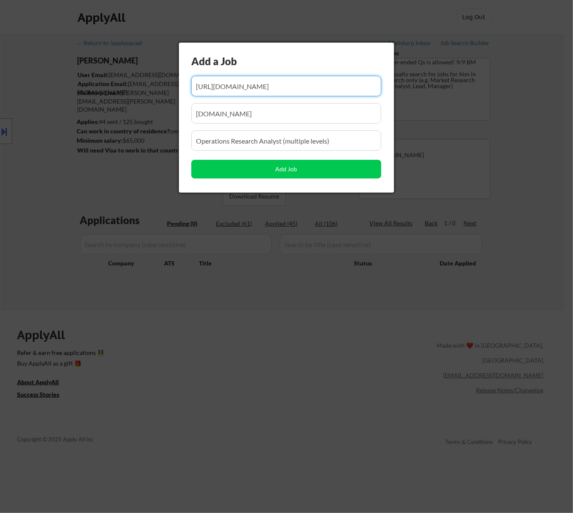
type input "https://ehealthinsurance.wd5.myworkdaayjobs.com/ehi/job/usa-remote/data-analyst…"
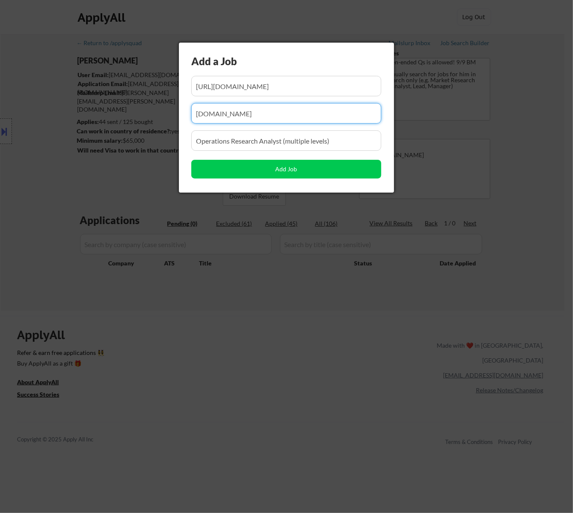
drag, startPoint x: 323, startPoint y: 116, endPoint x: 154, endPoint y: 121, distance: 168.8
click at [155, 121] on body "← Return to /applysquad Mailslurp Inbox Job Search Builder Seth Yockey User Ema…" at bounding box center [286, 256] width 573 height 513
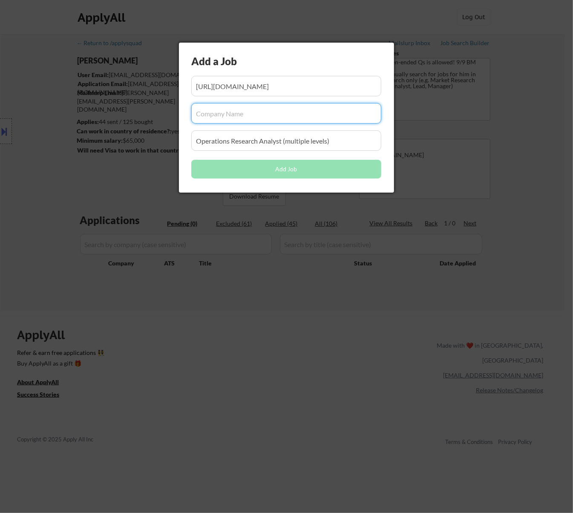
paste input "ehealthinsurance.wd5.myworkdaayjobs.com/"
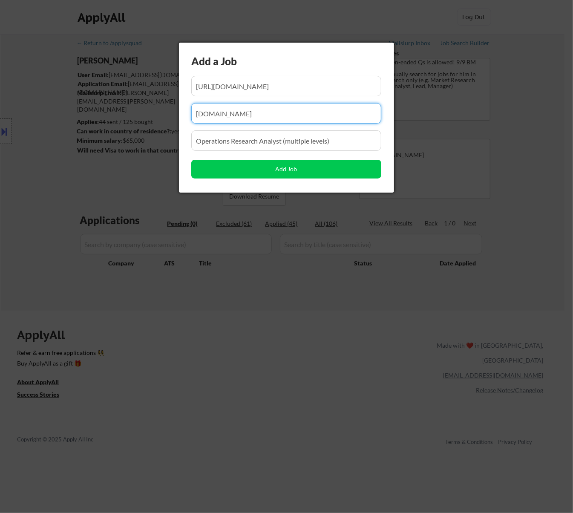
type input "ehealthinsurance.wd5.myworkdaayjobs.com"
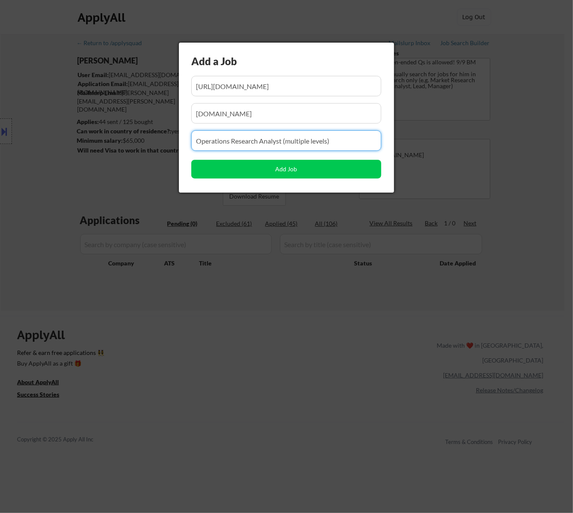
drag, startPoint x: 342, startPoint y: 140, endPoint x: 169, endPoint y: 141, distance: 173.0
click at [169, 141] on body "← Return to /applysquad Mailslurp Inbox Job Search Builder Seth Yockey User Ema…" at bounding box center [286, 256] width 573 height 513
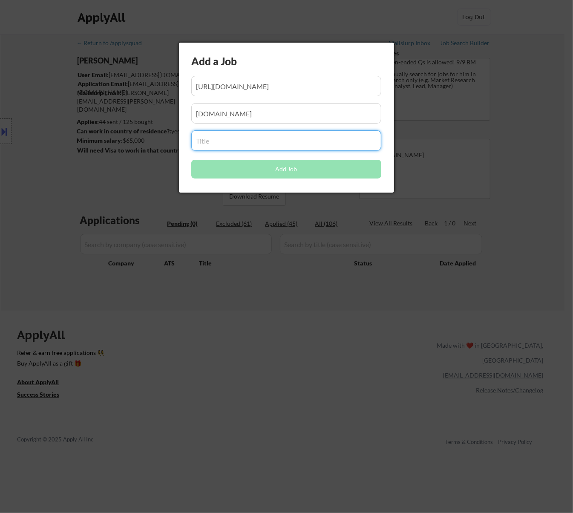
click at [242, 138] on input "input" at bounding box center [286, 140] width 190 height 20
paste input "Data Analyst"
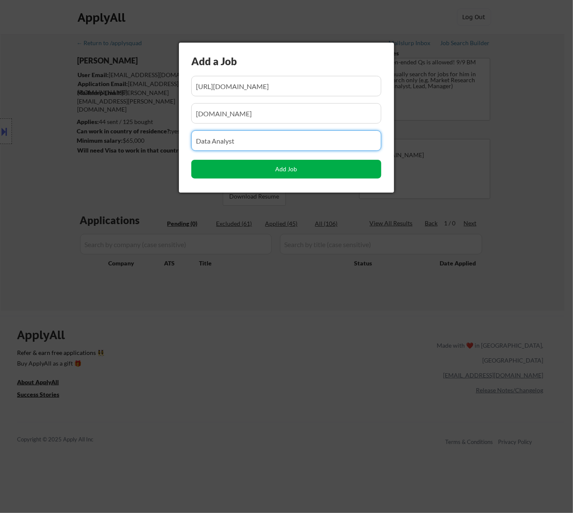
type input "Data Analyst"
click at [285, 170] on button "Add Job" at bounding box center [286, 169] width 190 height 19
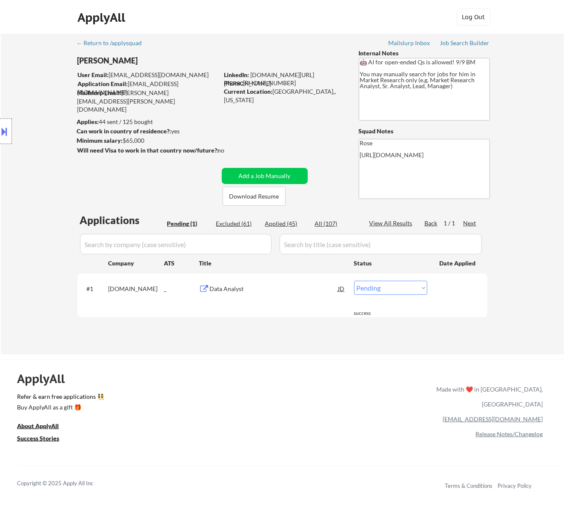
click at [392, 285] on select "Choose an option... Pending Applied Excluded (Questions) Excluded (Expired) Exc…" at bounding box center [390, 288] width 73 height 14
select select ""applied""
click at [354, 281] on select "Choose an option... Pending Applied Excluded (Questions) Excluded (Expired) Exc…" at bounding box center [390, 288] width 73 height 14
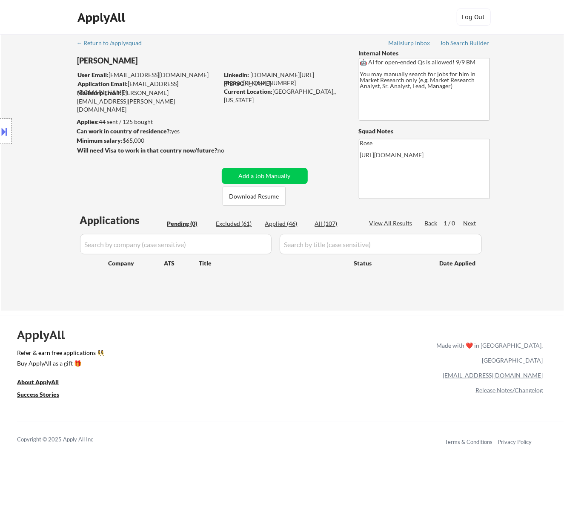
click at [292, 221] on div "Applied (46)" at bounding box center [286, 223] width 43 height 9
select select ""applied""
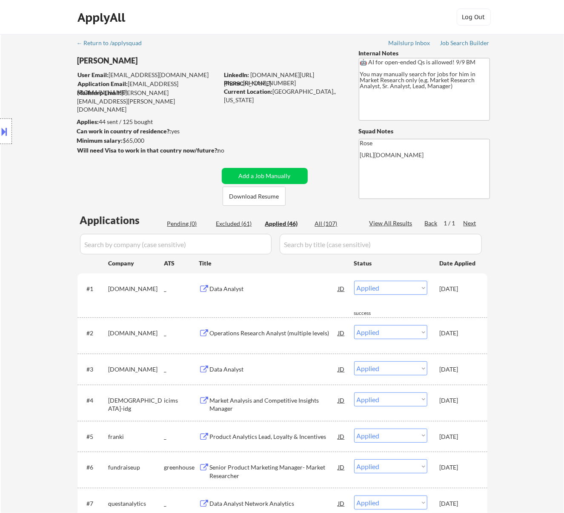
click at [241, 244] on input "input" at bounding box center [176, 244] width 192 height 20
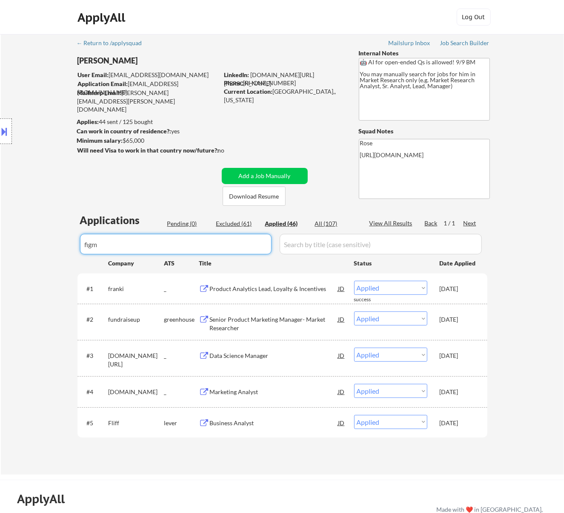
type input "figma"
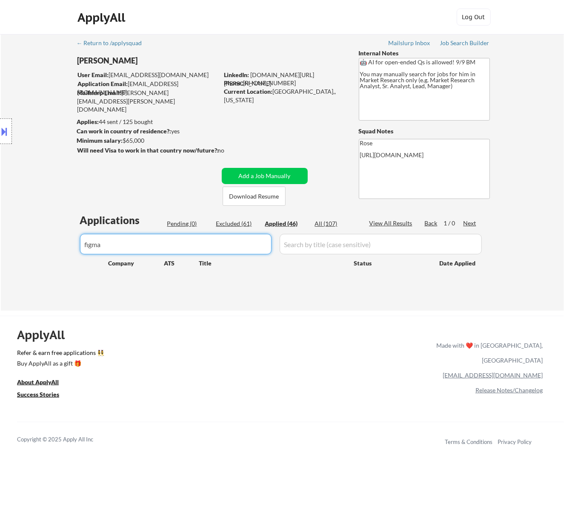
drag, startPoint x: 124, startPoint y: 243, endPoint x: 41, endPoint y: 251, distance: 83.0
click at [54, 249] on div "← Return to /applysquad Mailslurp Inbox Job Search Builder Seth Yockey User Ema…" at bounding box center [283, 172] width 564 height 276
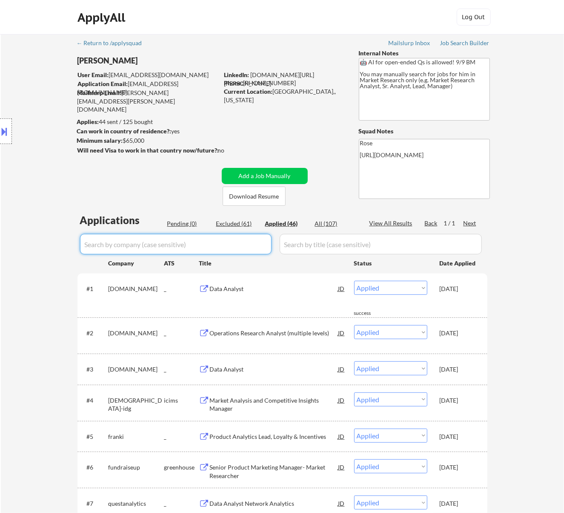
click at [186, 222] on div "Pending (0)" at bounding box center [188, 223] width 43 height 9
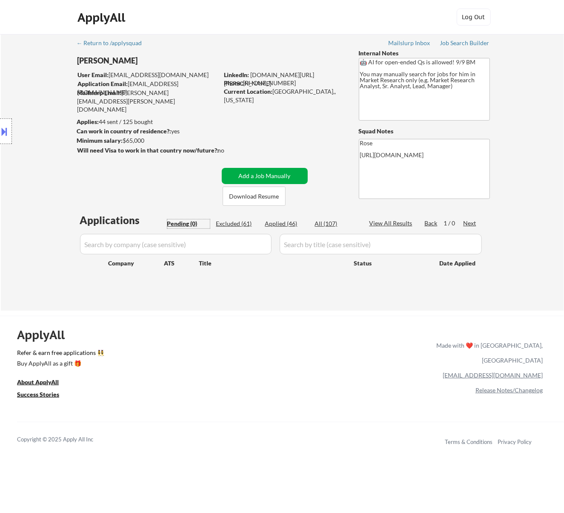
click at [275, 172] on button "Add a Job Manually" at bounding box center [265, 176] width 86 height 16
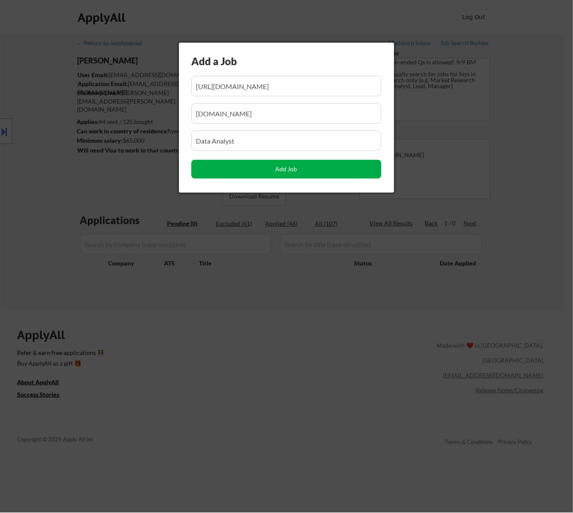
scroll to position [0, 92]
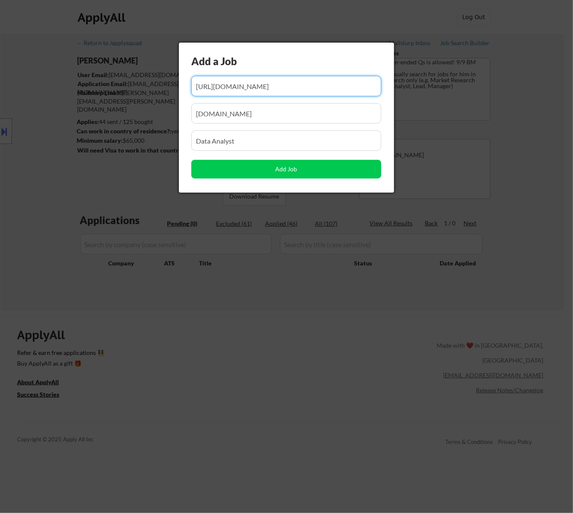
drag, startPoint x: 318, startPoint y: 83, endPoint x: 266, endPoint y: 90, distance: 52.5
click at [266, 90] on input "input" at bounding box center [286, 86] width 190 height 20
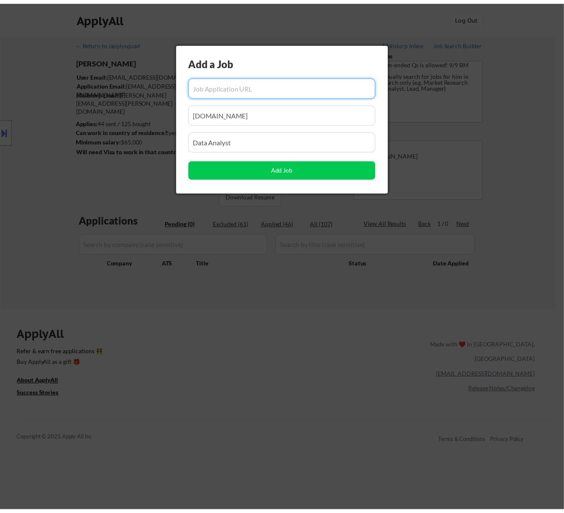
scroll to position [0, 0]
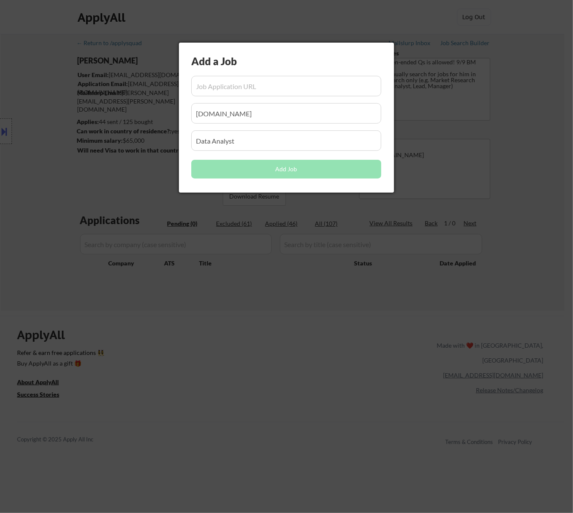
click at [232, 85] on input "input" at bounding box center [286, 86] width 190 height 20
paste input "https://job-boards.greenhouse.io/figma/jobs/5601072004"
type input "https://job-boards.greenhouse.io/figma/jobs/5601072004"
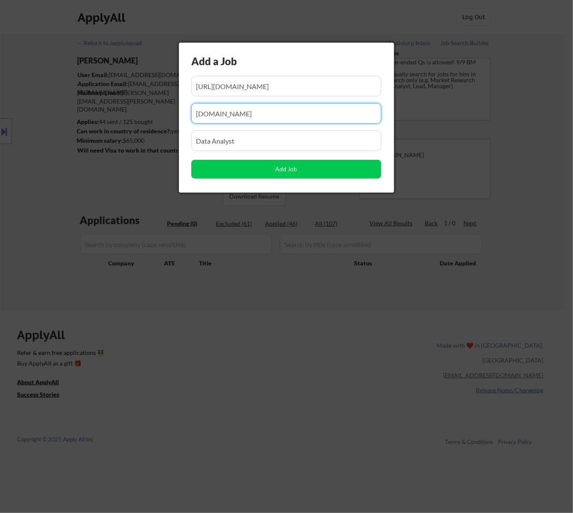
drag, startPoint x: 331, startPoint y: 115, endPoint x: 176, endPoint y: 115, distance: 155.9
click at [176, 115] on body "← Return to /applysquad Mailslurp Inbox Job Search Builder Seth Yockey User Ema…" at bounding box center [286, 256] width 573 height 513
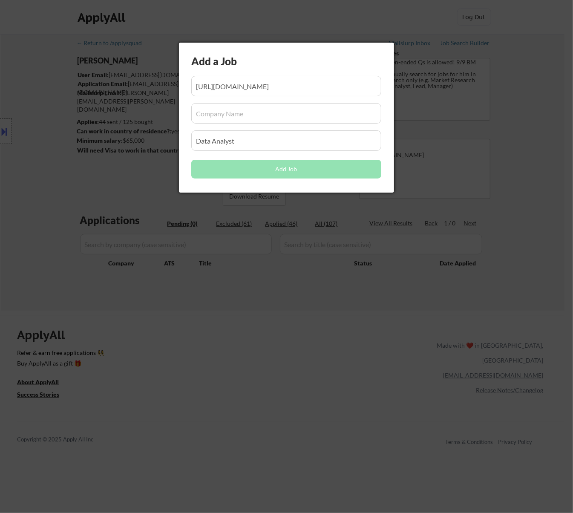
click at [226, 116] on input "input" at bounding box center [286, 113] width 190 height 20
paste input "figma/"
type input "figma"
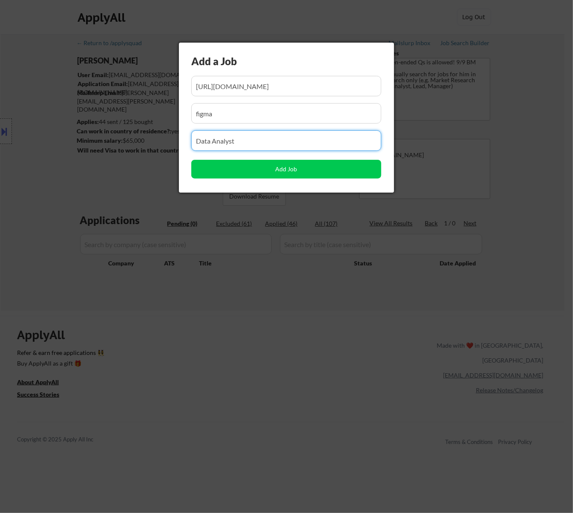
drag, startPoint x: 249, startPoint y: 141, endPoint x: 158, endPoint y: 146, distance: 90.9
click at [162, 146] on body "← Return to /applysquad Mailslurp Inbox Job Search Builder Seth Yockey User Ema…" at bounding box center [286, 256] width 573 height 513
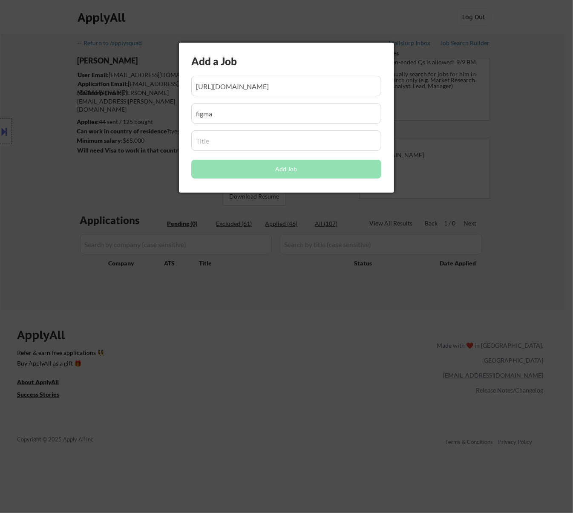
click at [228, 142] on input "input" at bounding box center [286, 140] width 190 height 20
paste input "People Data Analyst"
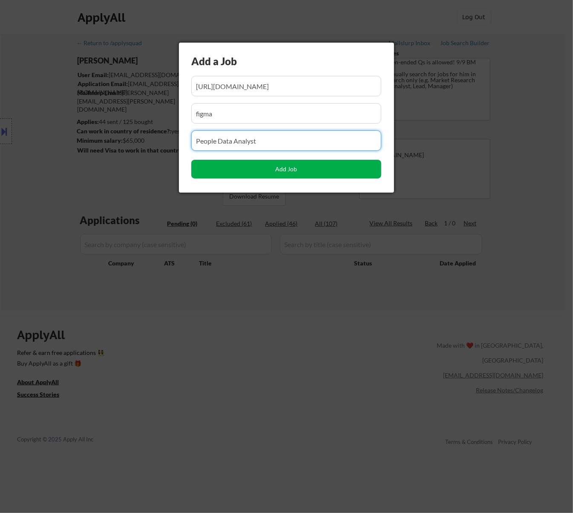
type input "People Data Analyst"
click at [283, 171] on button "Add Job" at bounding box center [286, 169] width 190 height 19
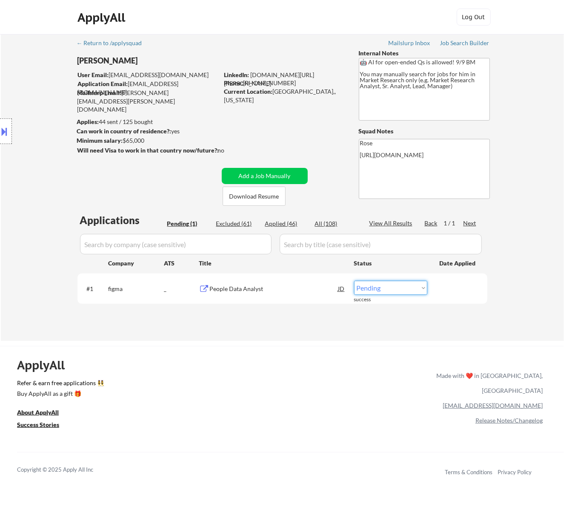
click at [389, 287] on select "Choose an option... Pending Applied Excluded (Questions) Excluded (Expired) Exc…" at bounding box center [390, 288] width 73 height 14
select select ""applied""
click at [354, 281] on select "Choose an option... Pending Applied Excluded (Questions) Excluded (Expired) Exc…" at bounding box center [390, 288] width 73 height 14
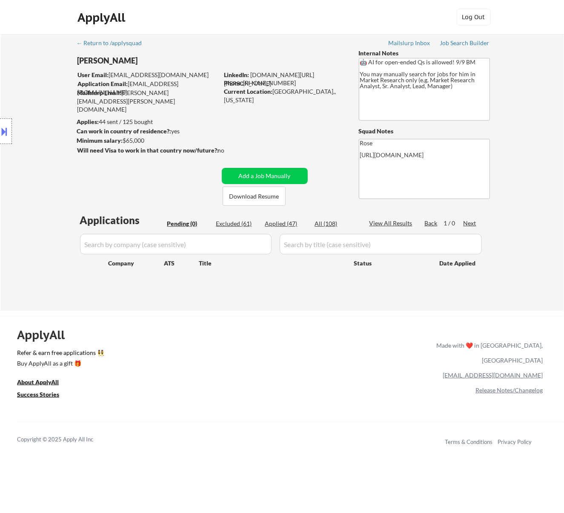
click at [285, 221] on div "Applied (47)" at bounding box center [286, 223] width 43 height 9
select select ""applied""
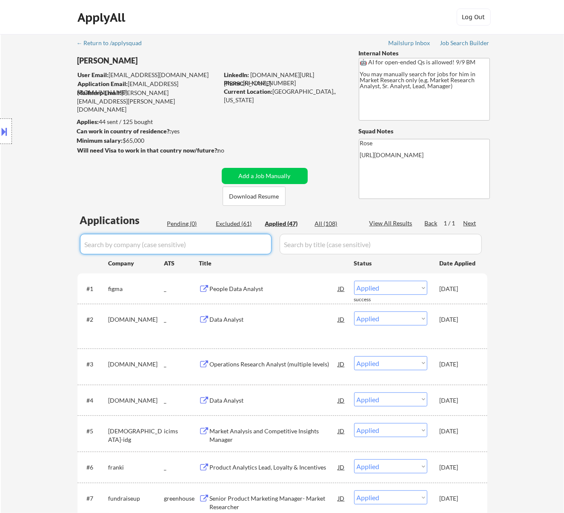
click at [241, 249] on input "input" at bounding box center [176, 244] width 192 height 20
paste input "recruiting.paylocity.com"
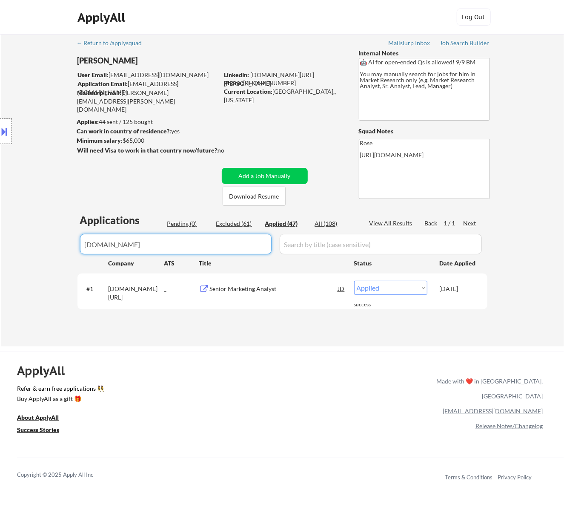
drag, startPoint x: 182, startPoint y: 244, endPoint x: 80, endPoint y: 246, distance: 102.3
click at [80, 246] on input "input" at bounding box center [176, 244] width 192 height 20
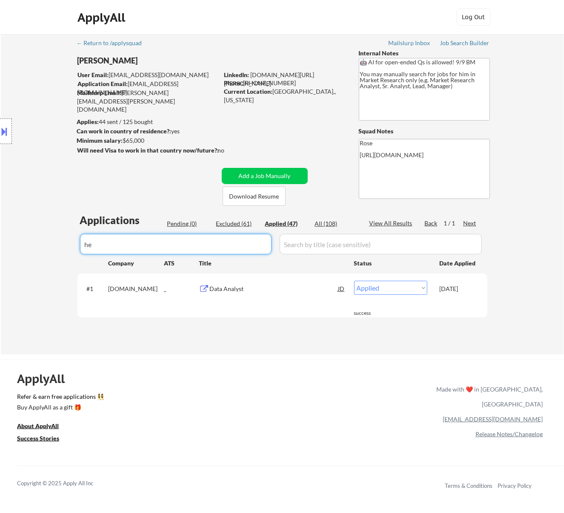
type input "h"
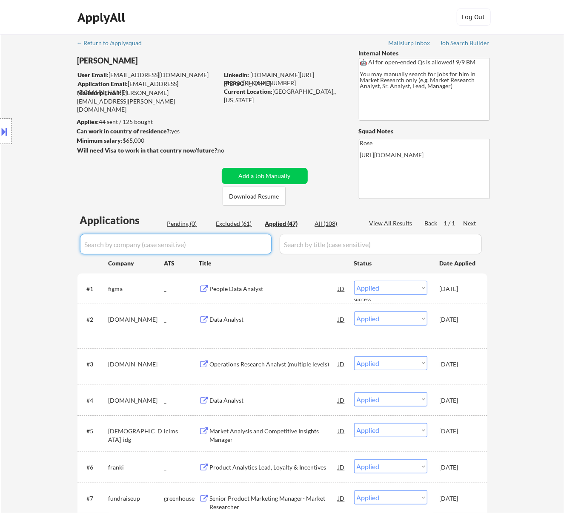
click at [176, 220] on div "Pending (0)" at bounding box center [188, 223] width 43 height 9
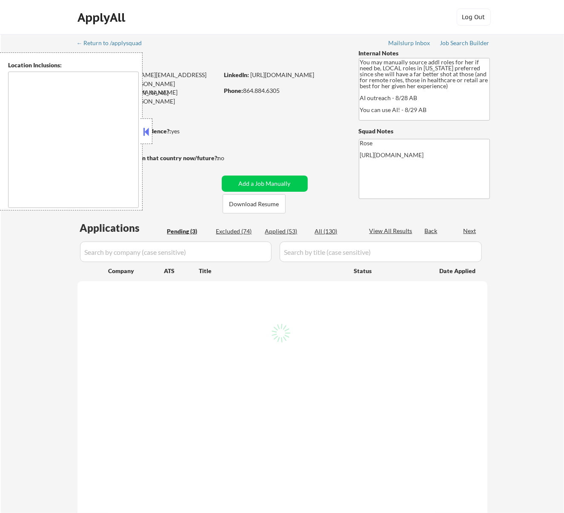
type textarea "[GEOGRAPHIC_DATA], [GEOGRAPHIC_DATA] [GEOGRAPHIC_DATA], [GEOGRAPHIC_DATA] [GEOG…"
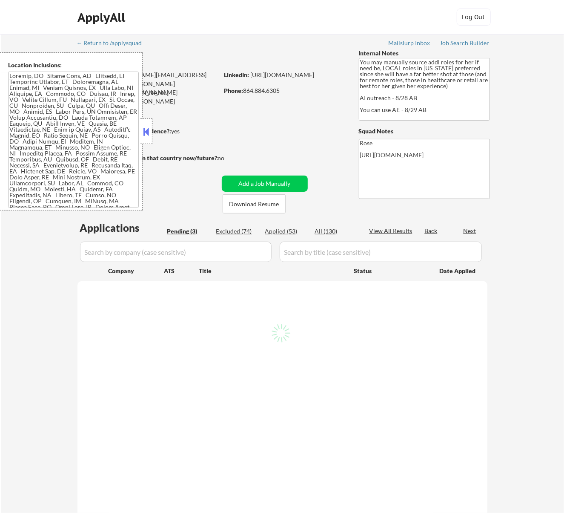
select select ""pending""
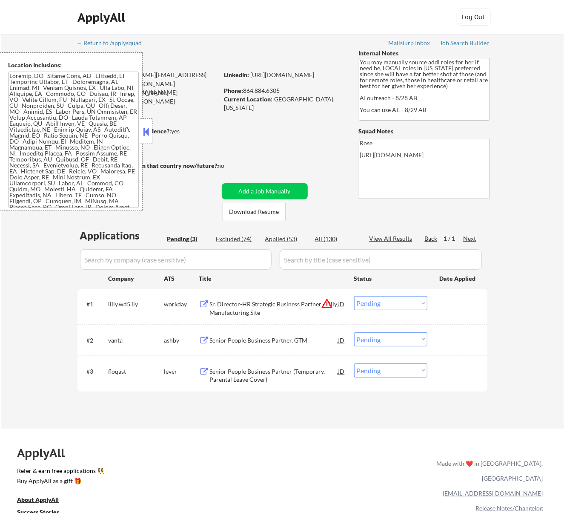
click at [147, 130] on button at bounding box center [145, 131] width 9 height 13
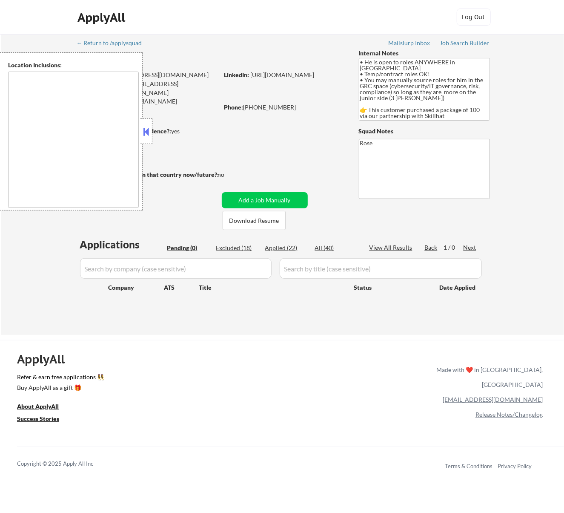
type textarea "country: [GEOGRAPHIC_DATA]"
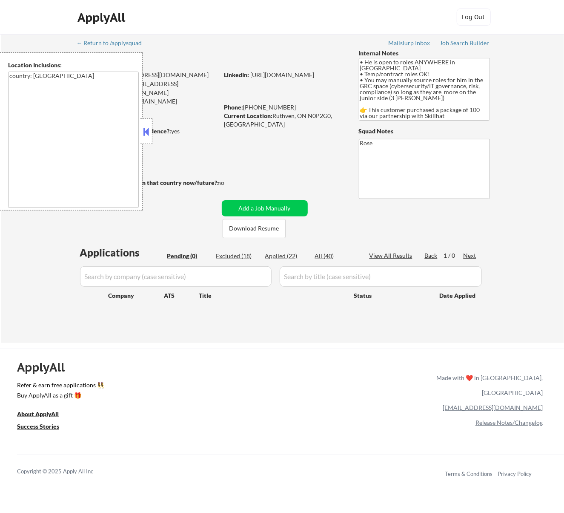
click at [149, 130] on button at bounding box center [145, 131] width 9 height 13
